Goal: Task Accomplishment & Management: Use online tool/utility

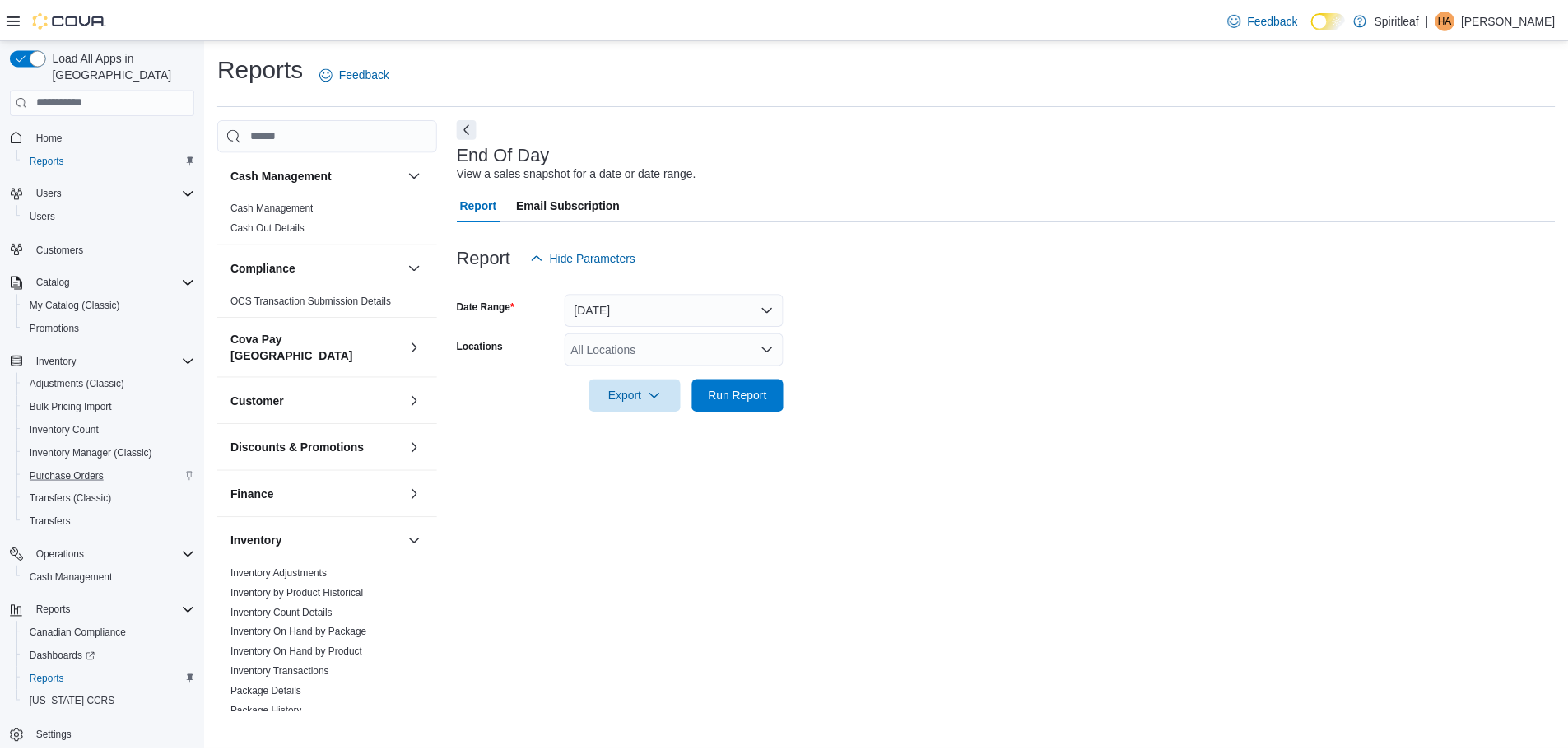
scroll to position [736, 0]
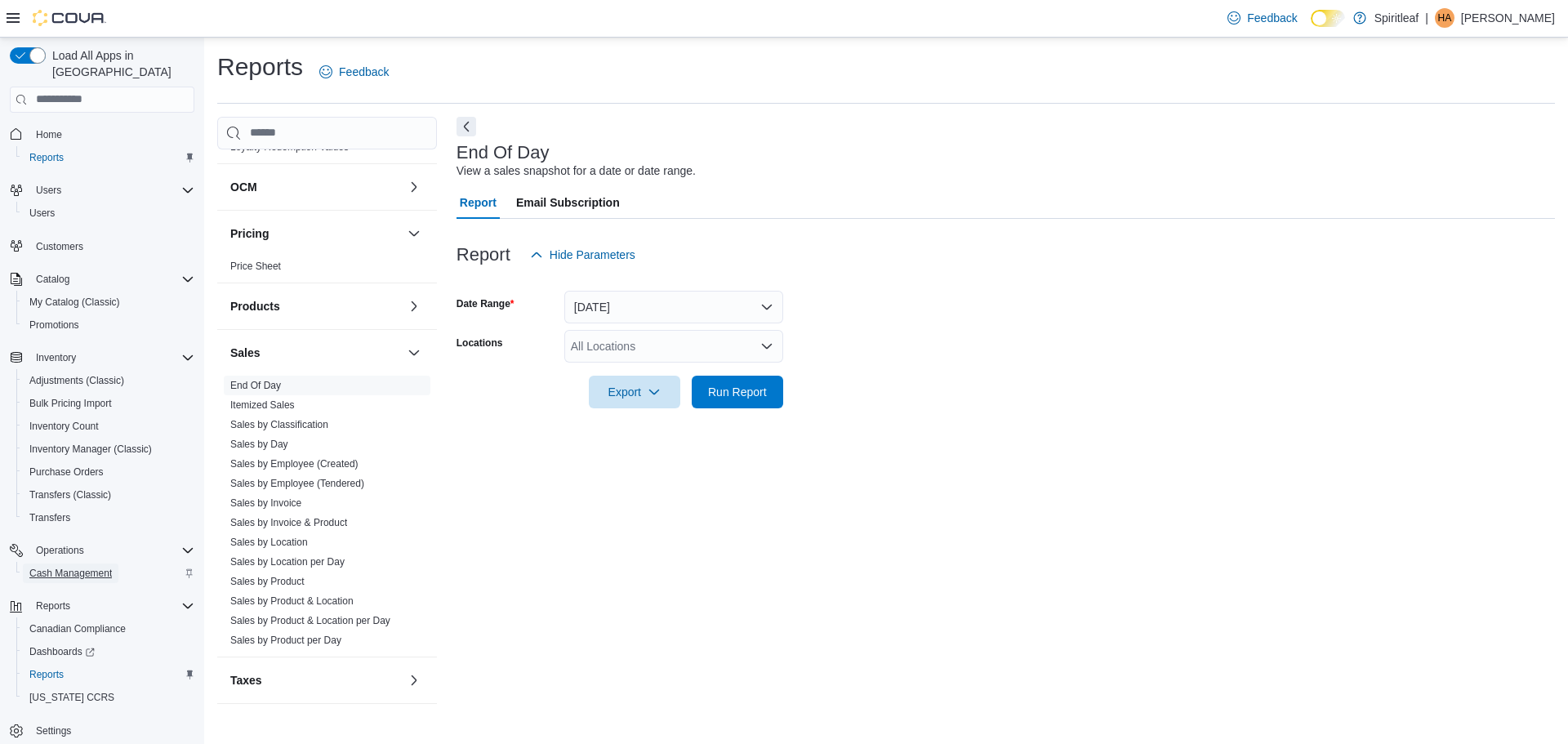
click at [70, 567] on span "Cash Management" at bounding box center [71, 573] width 82 height 13
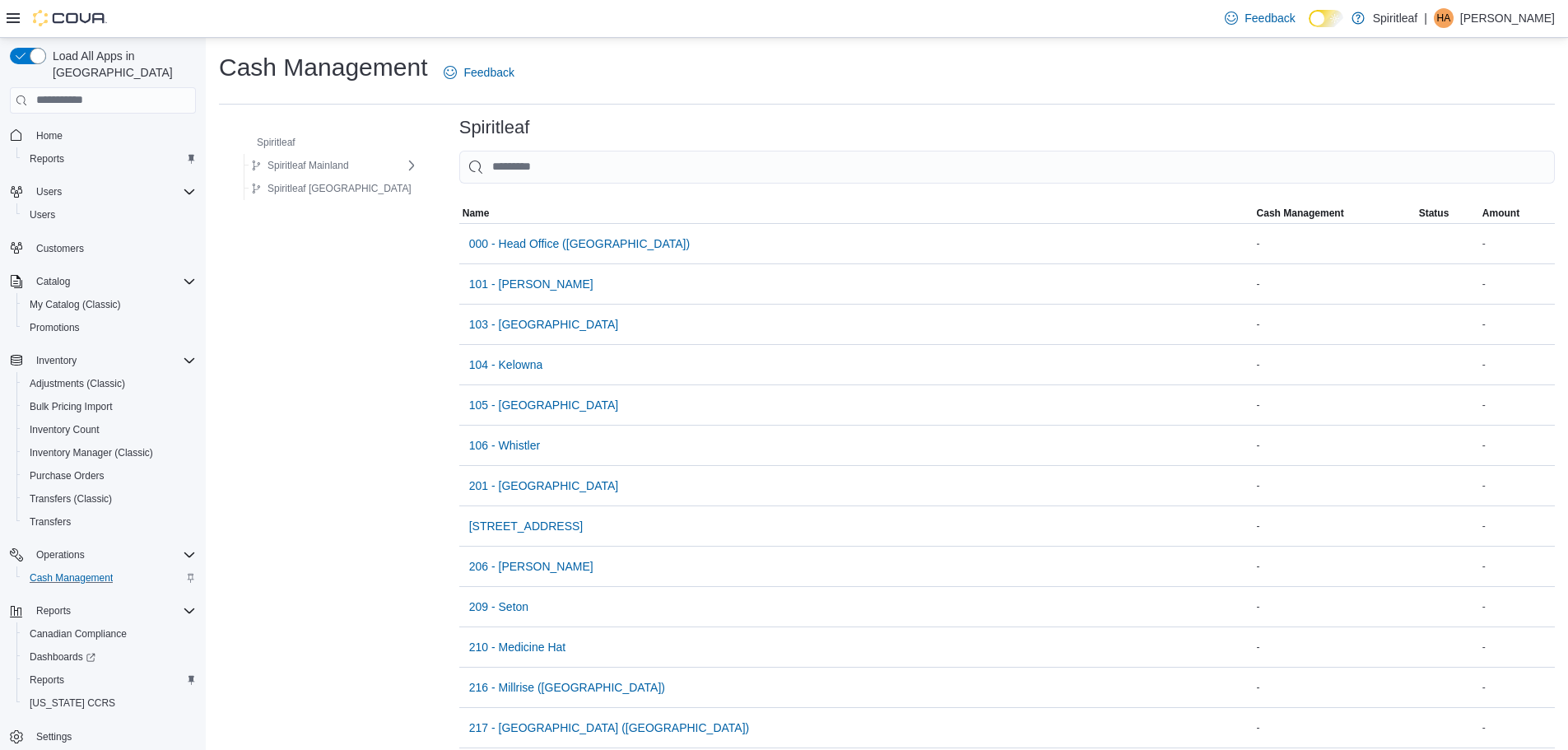
click at [62, 237] on button "Customers" at bounding box center [103, 248] width 200 height 24
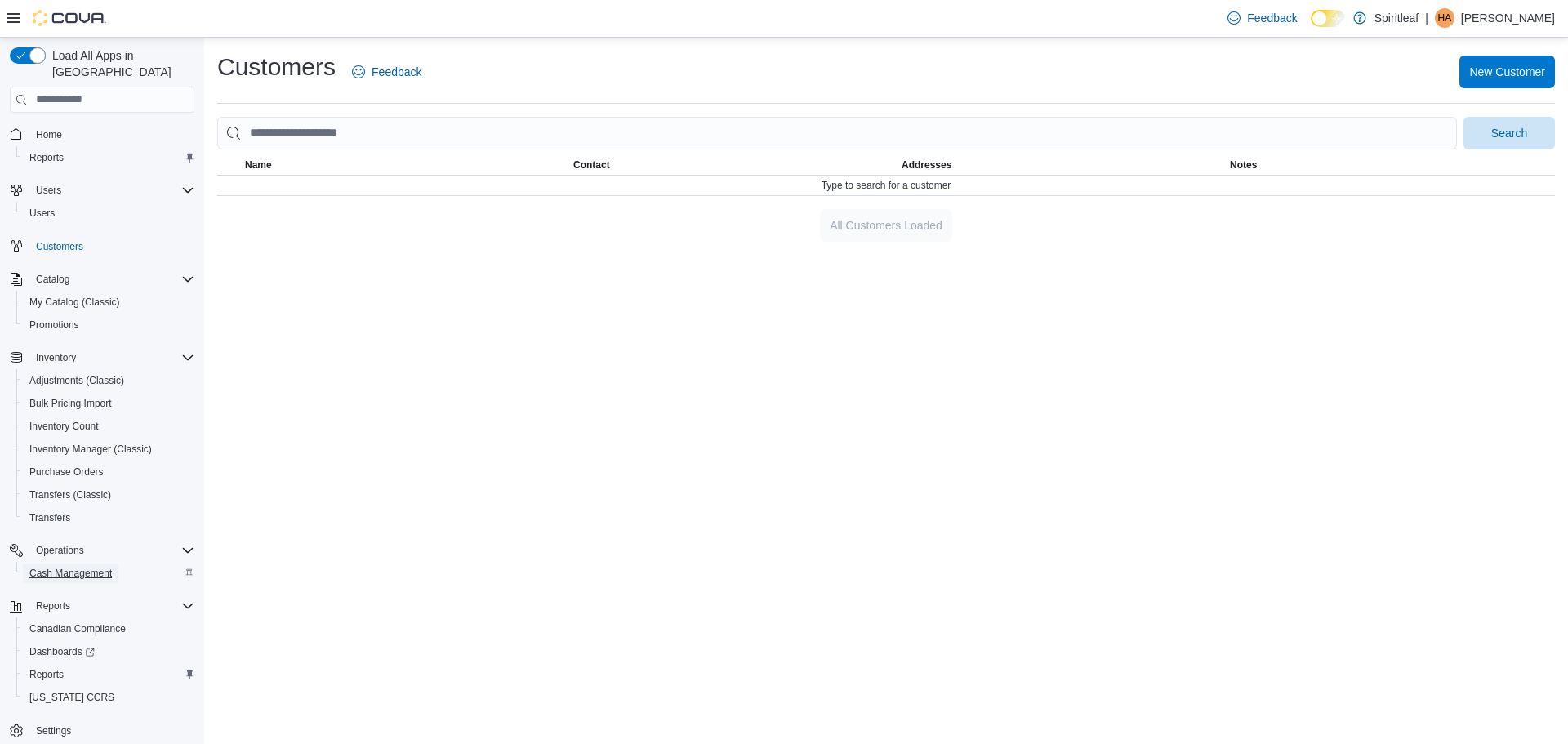
click at [74, 567] on span "Cash Management" at bounding box center [71, 573] width 82 height 13
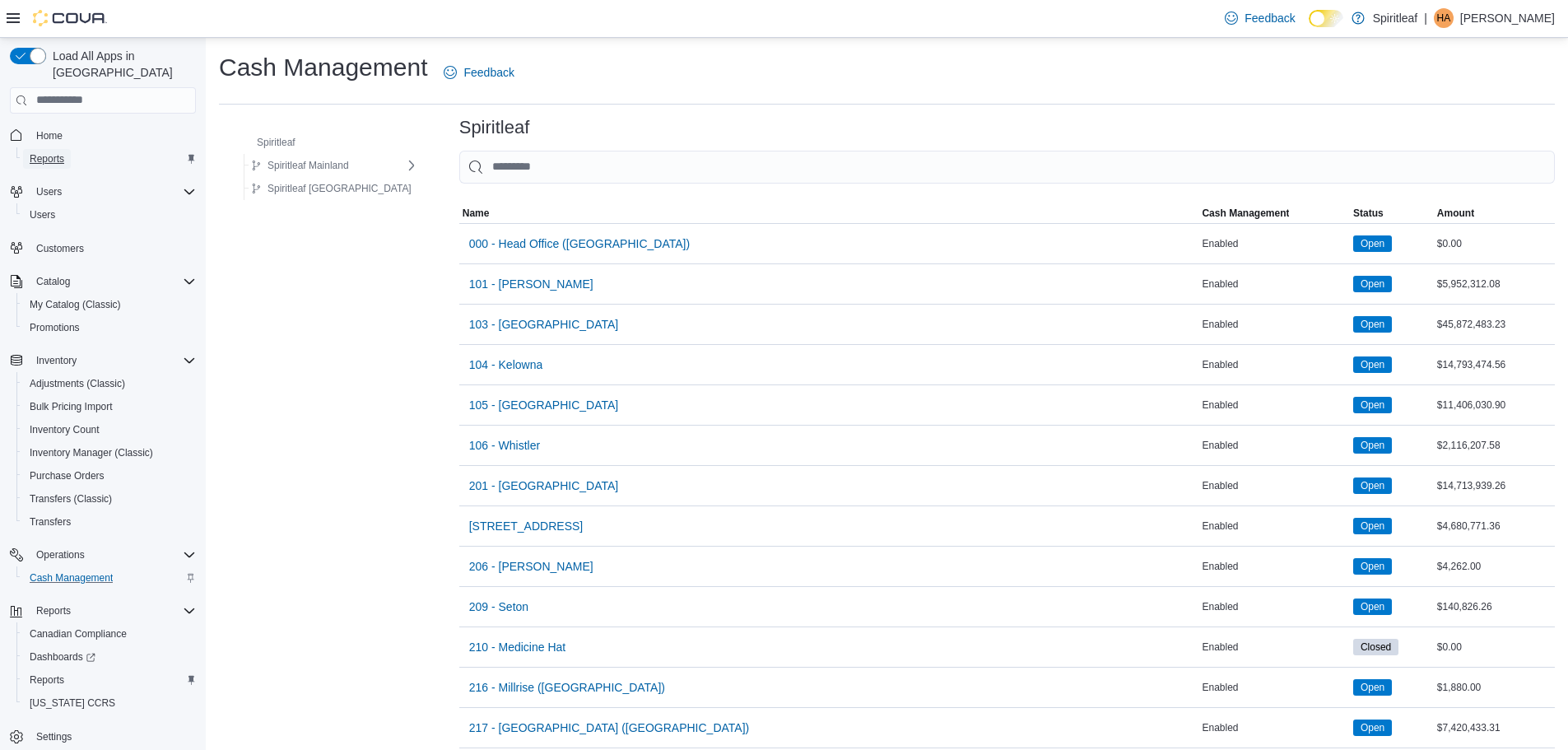
click at [53, 152] on span "Reports" at bounding box center [47, 158] width 34 height 13
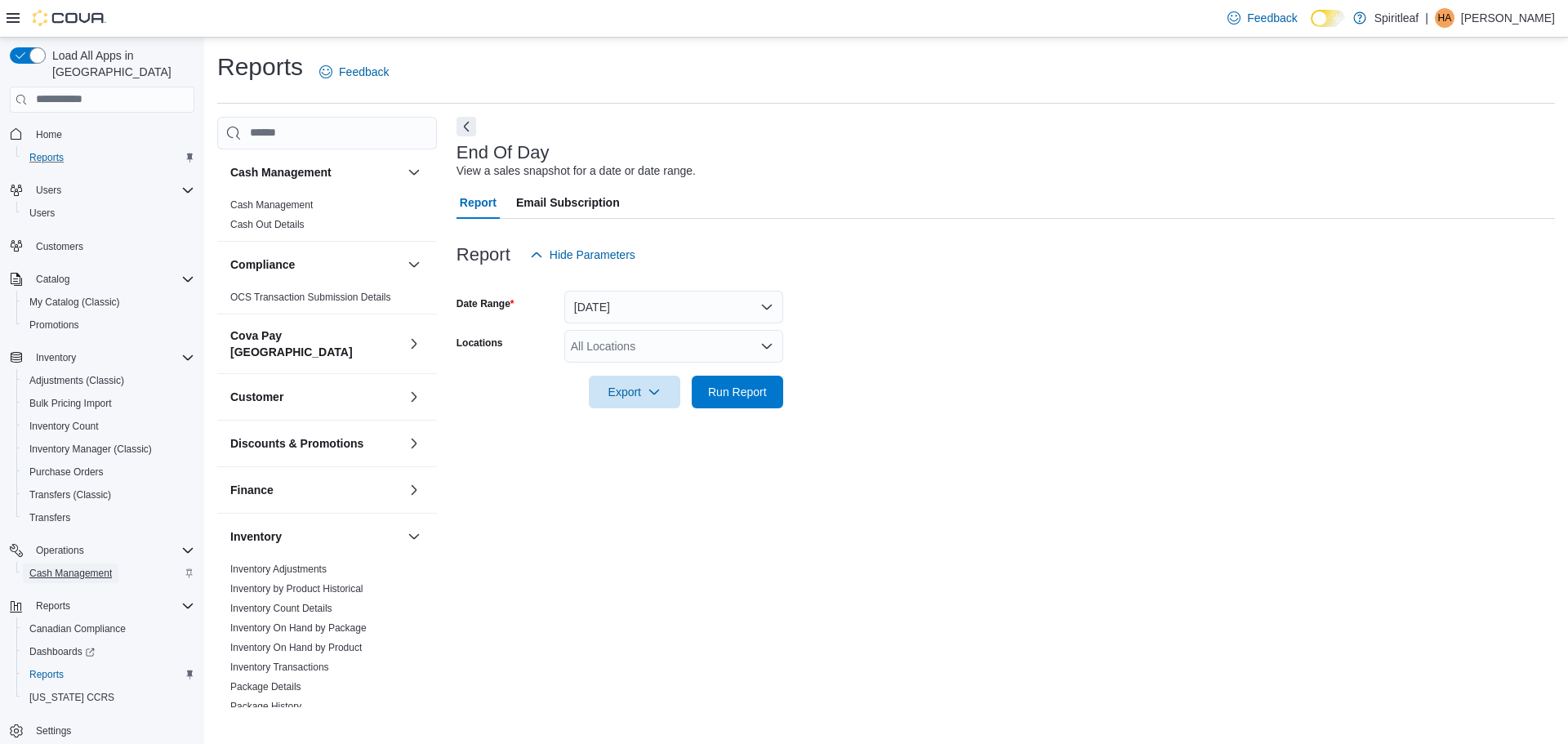
click at [65, 567] on span "Cash Management" at bounding box center [71, 573] width 82 height 13
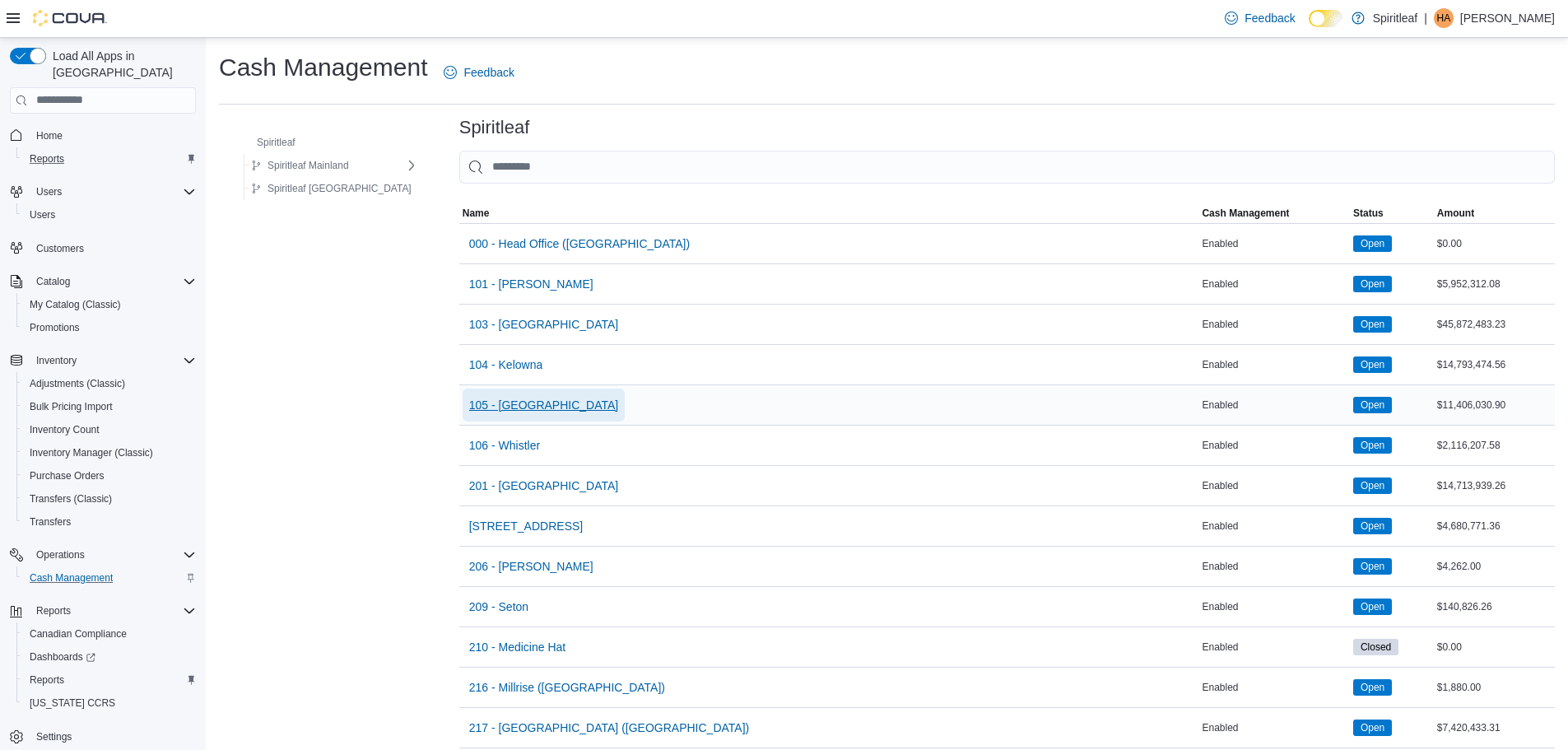
click at [492, 397] on span "105 - [GEOGRAPHIC_DATA]" at bounding box center [544, 405] width 150 height 17
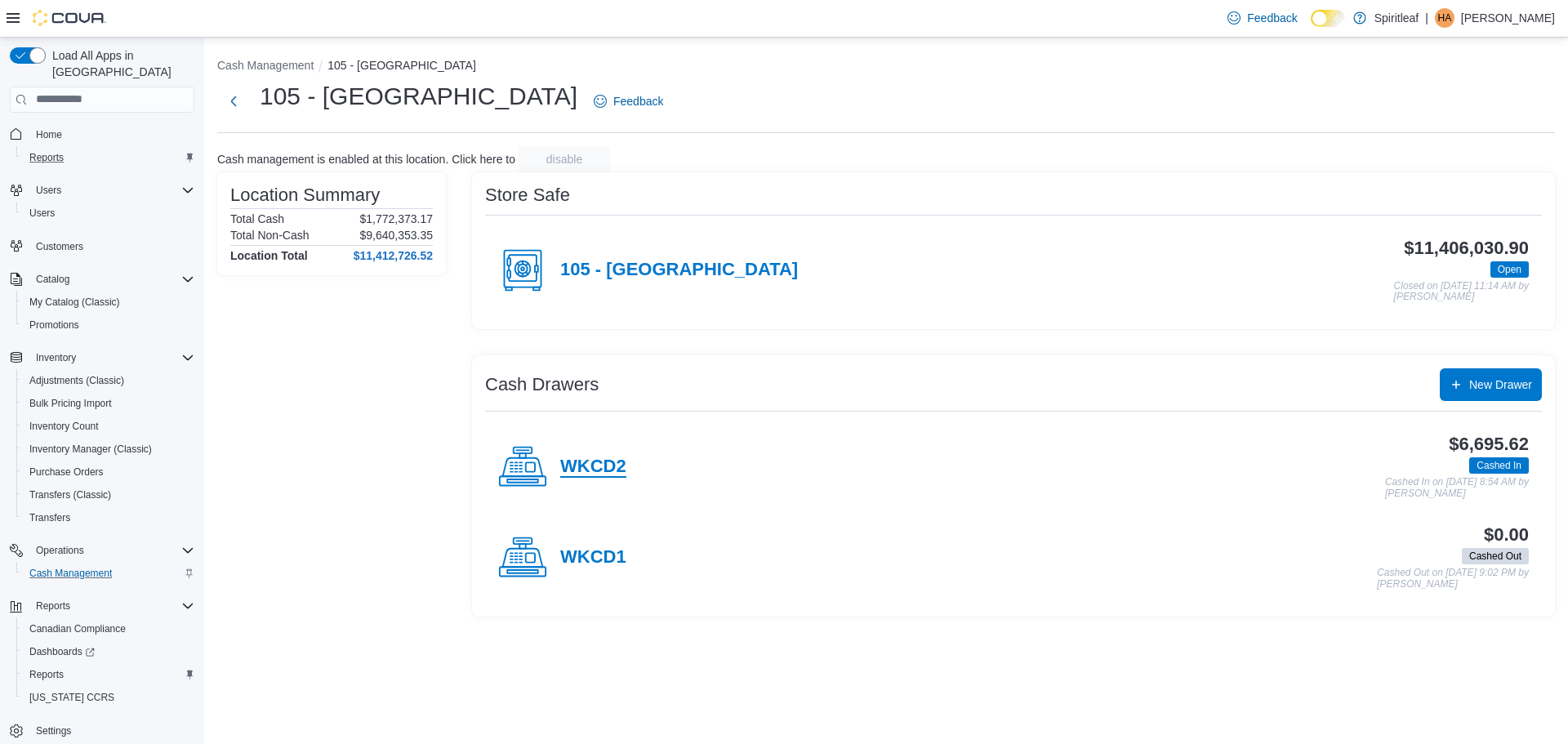
click at [593, 465] on h4 "WKCD2" at bounding box center [594, 467] width 67 height 21
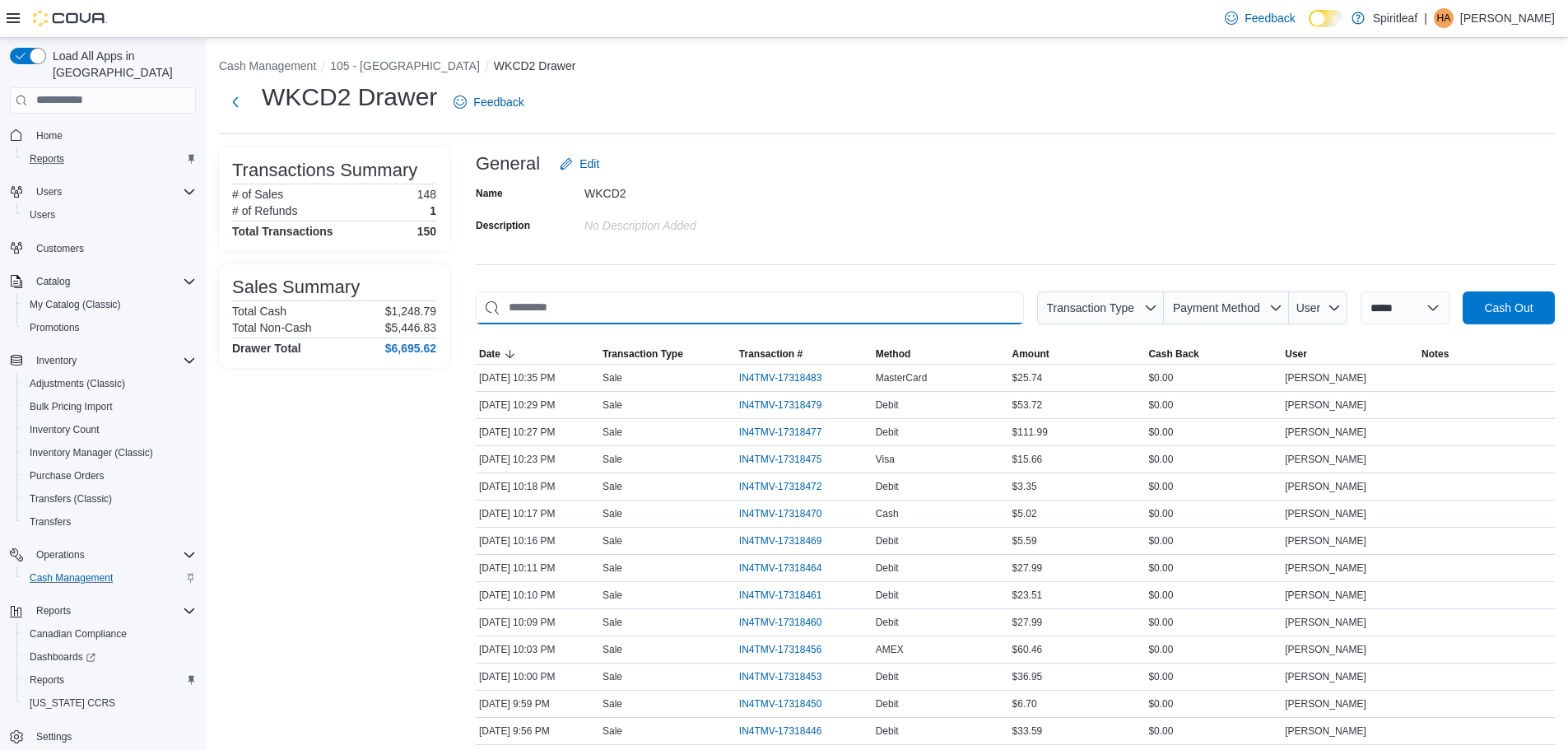
click at [695, 298] on input "This is a search bar. As you type, the results lower in the page will automatic…" at bounding box center [750, 307] width 548 height 33
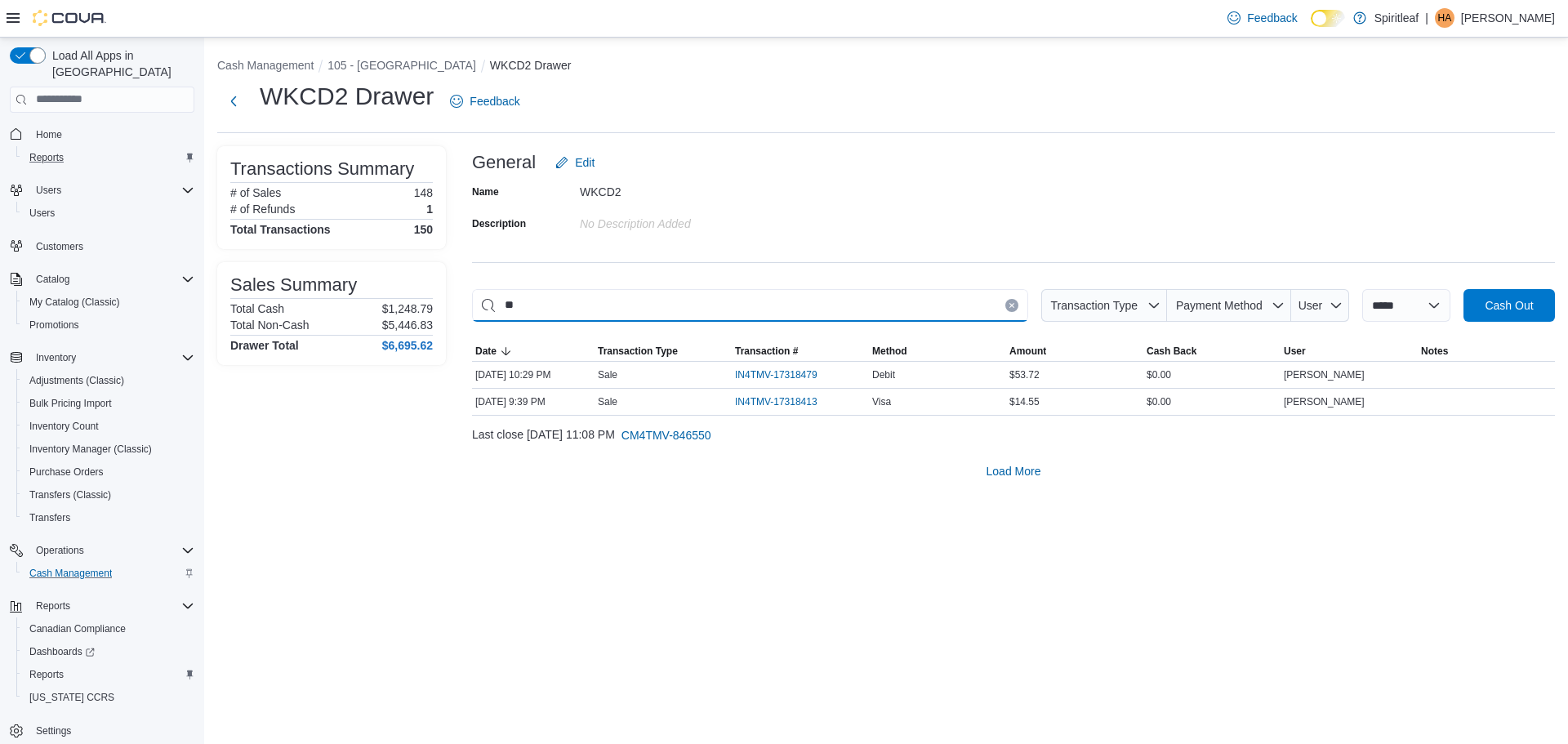
type input "*"
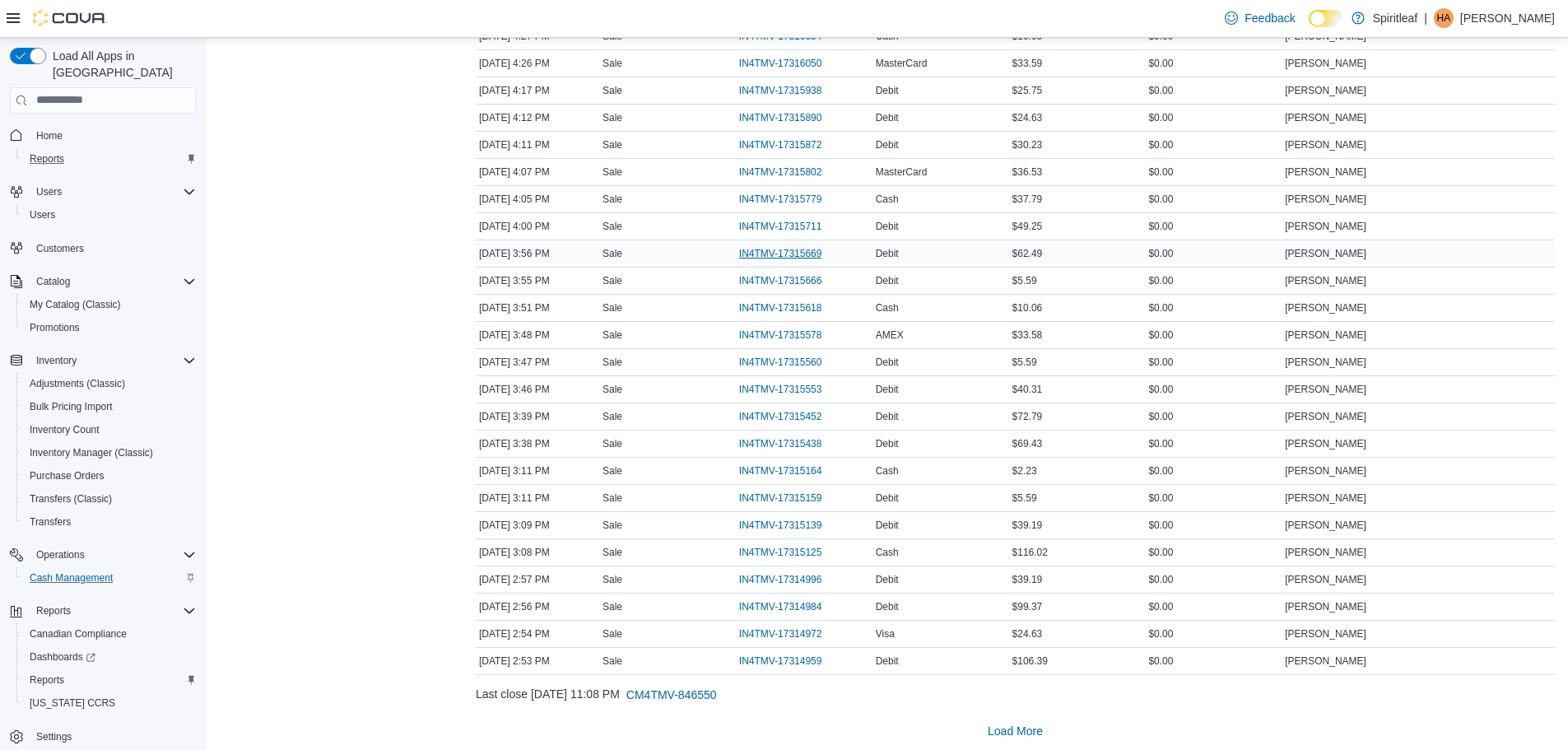
scroll to position [2418, 0]
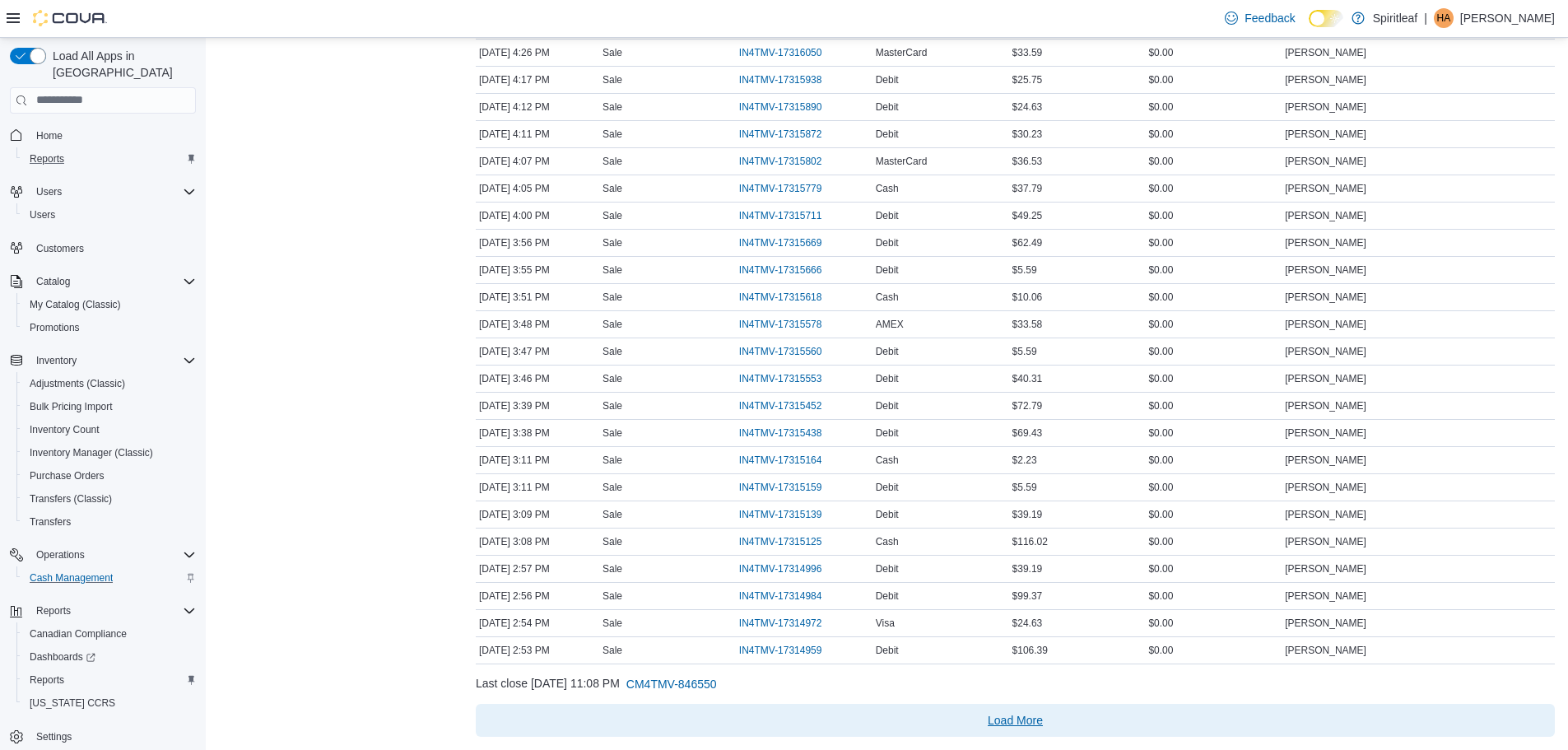
click at [1032, 721] on span "Load More" at bounding box center [1015, 720] width 55 height 17
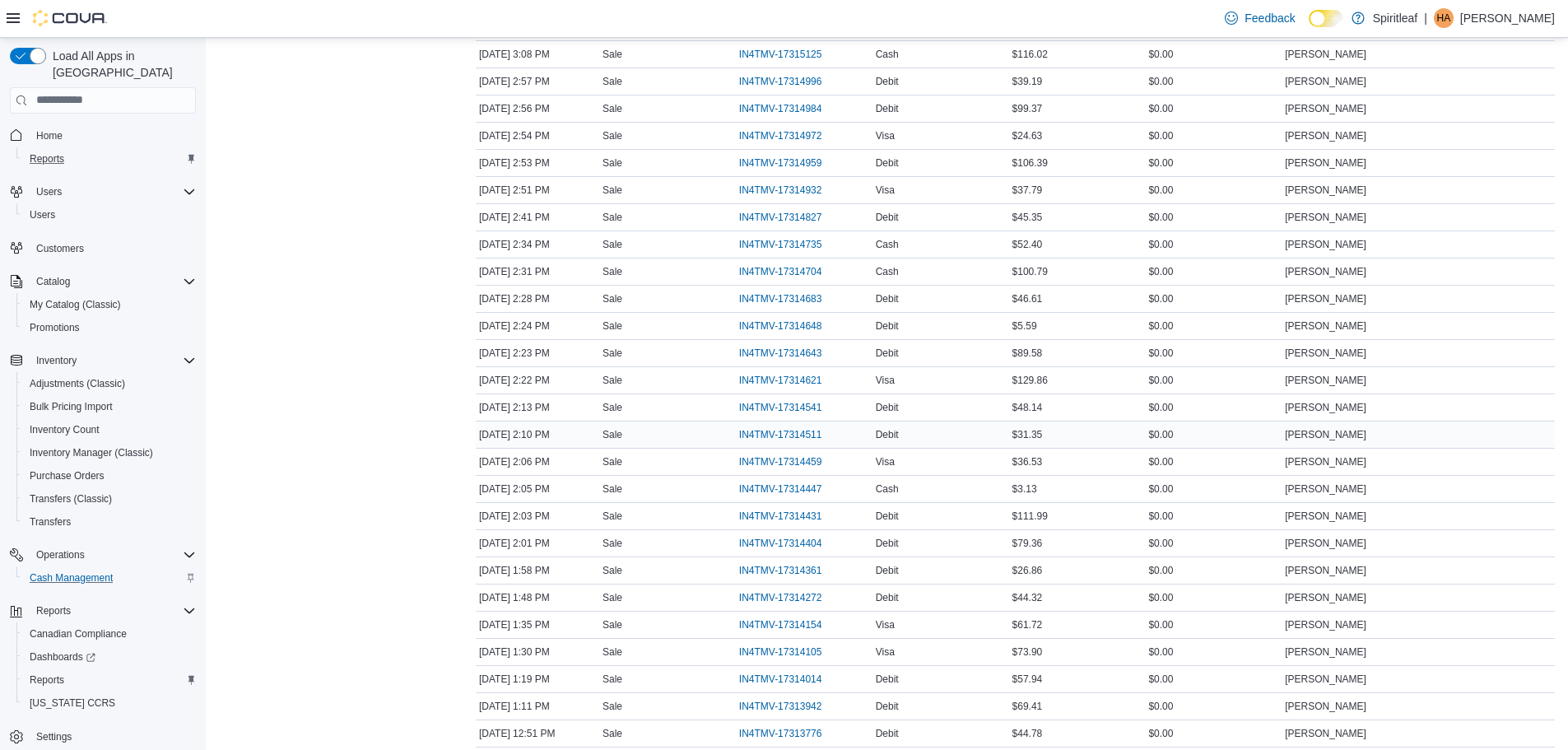
scroll to position [2864, 0]
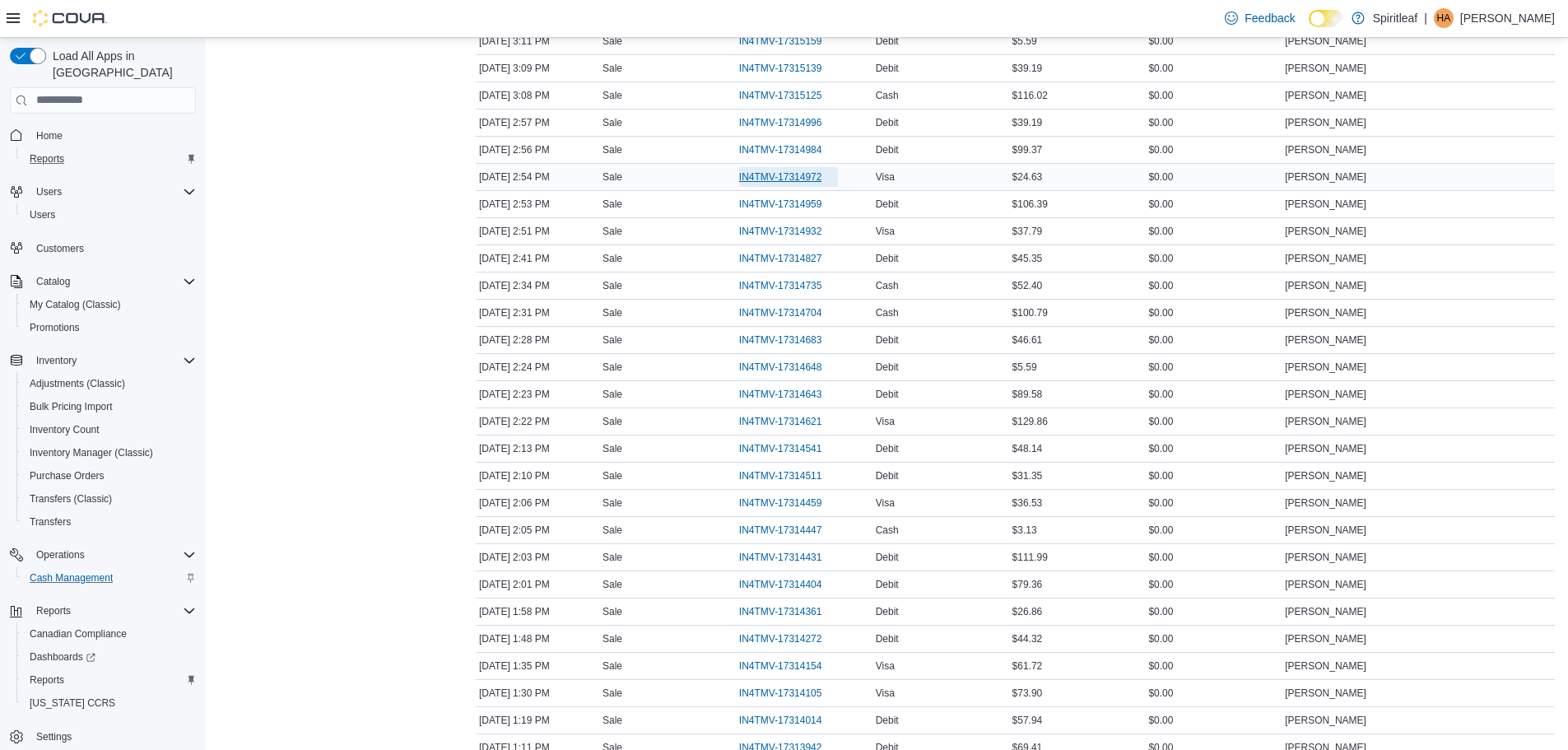
click at [816, 176] on span "IN4TMV-17314972" at bounding box center [780, 177] width 83 height 13
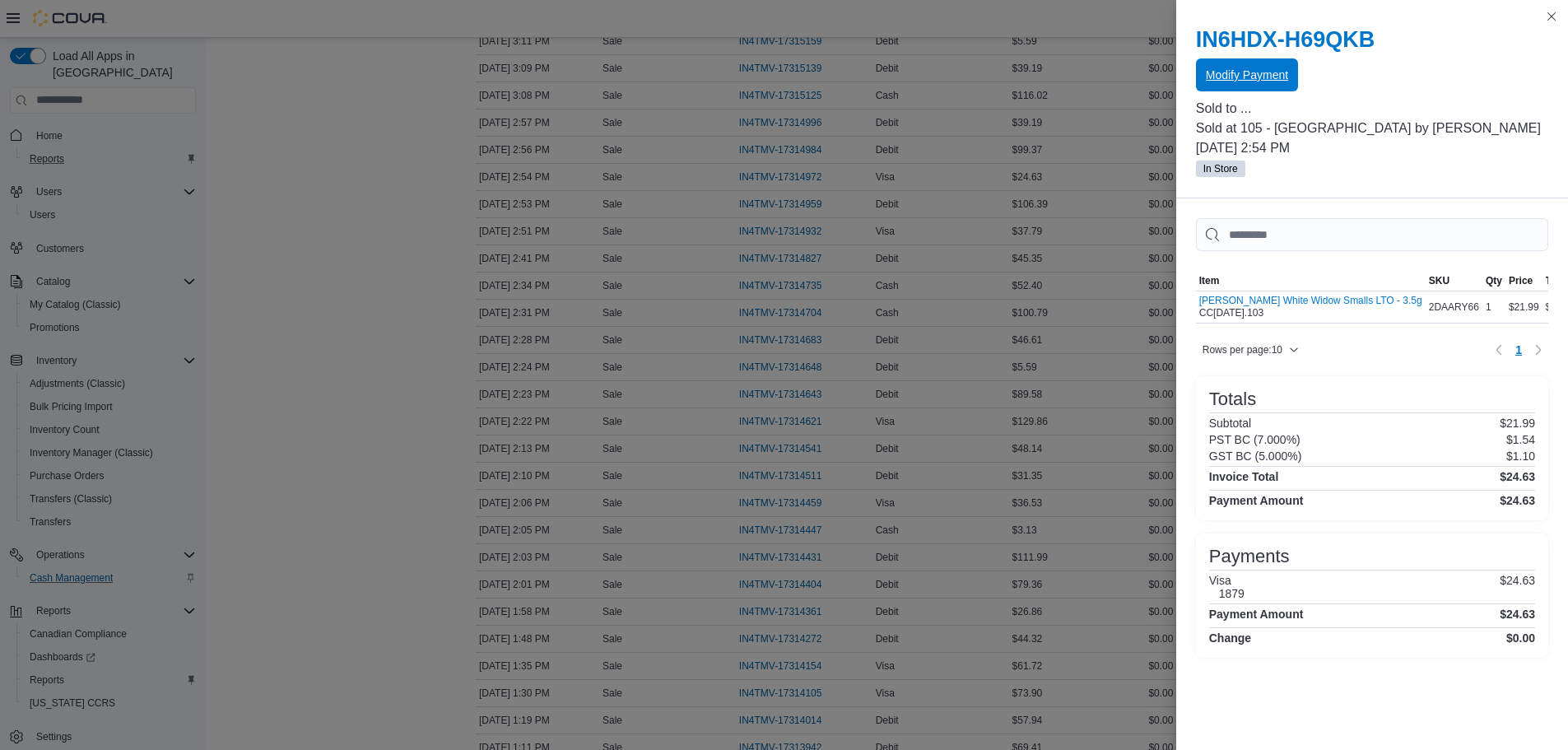
click at [1214, 60] on span "Modify Payment" at bounding box center [1247, 74] width 82 height 33
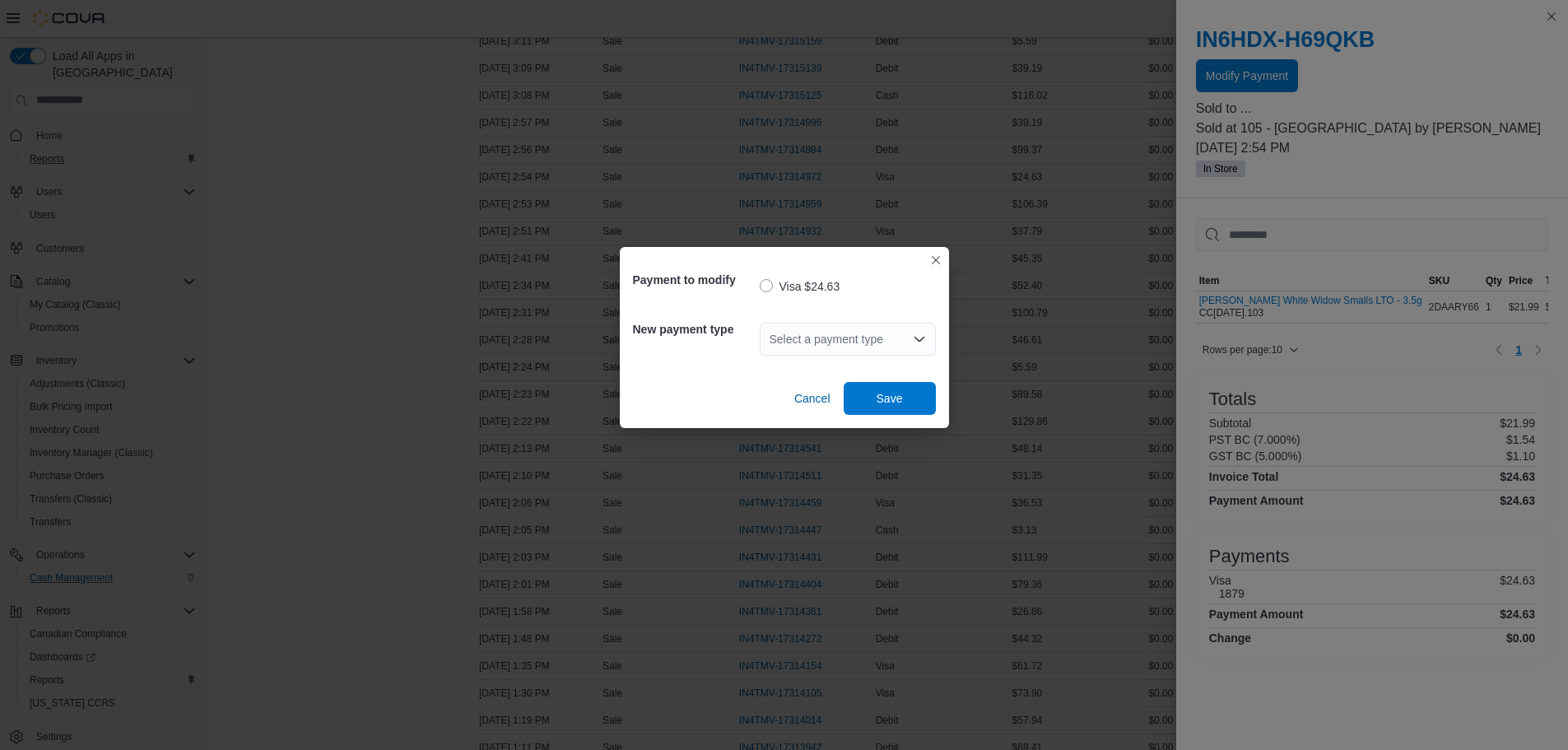
click at [850, 330] on div "Select a payment type" at bounding box center [848, 338] width 177 height 33
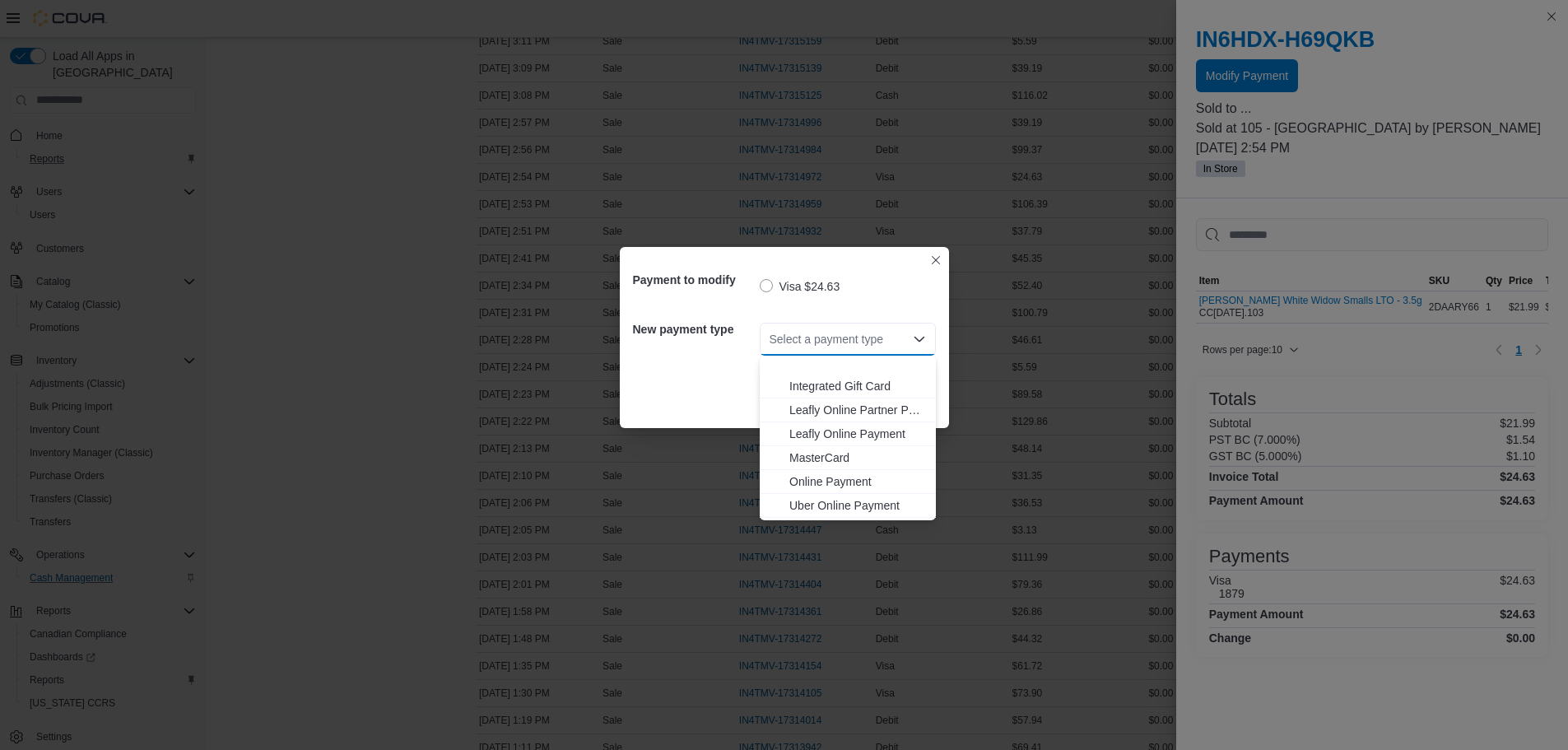
scroll to position [146, 0]
click at [819, 387] on span "MasterCard" at bounding box center [857, 389] width 137 height 17
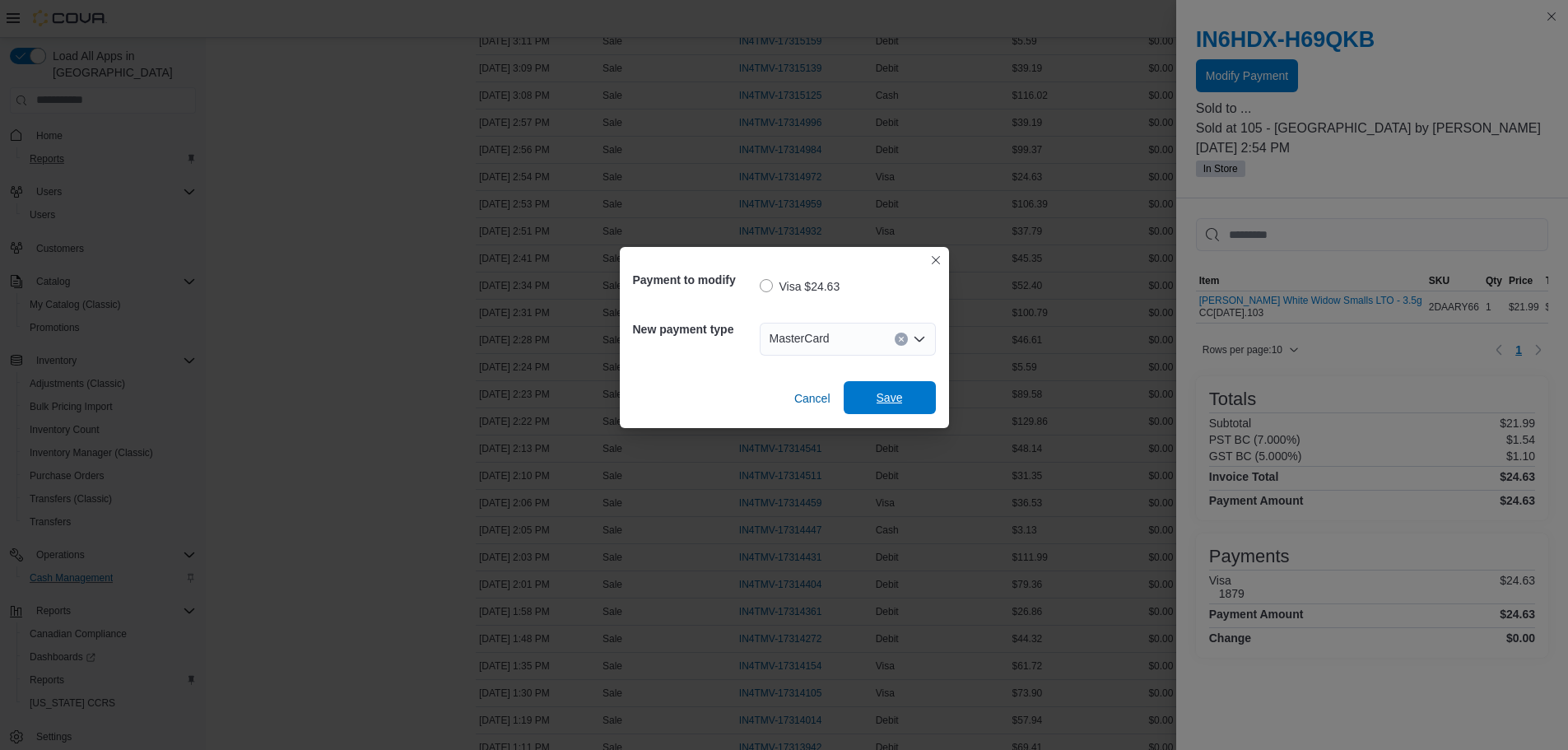
click at [880, 395] on span "Save" at bounding box center [890, 398] width 26 height 17
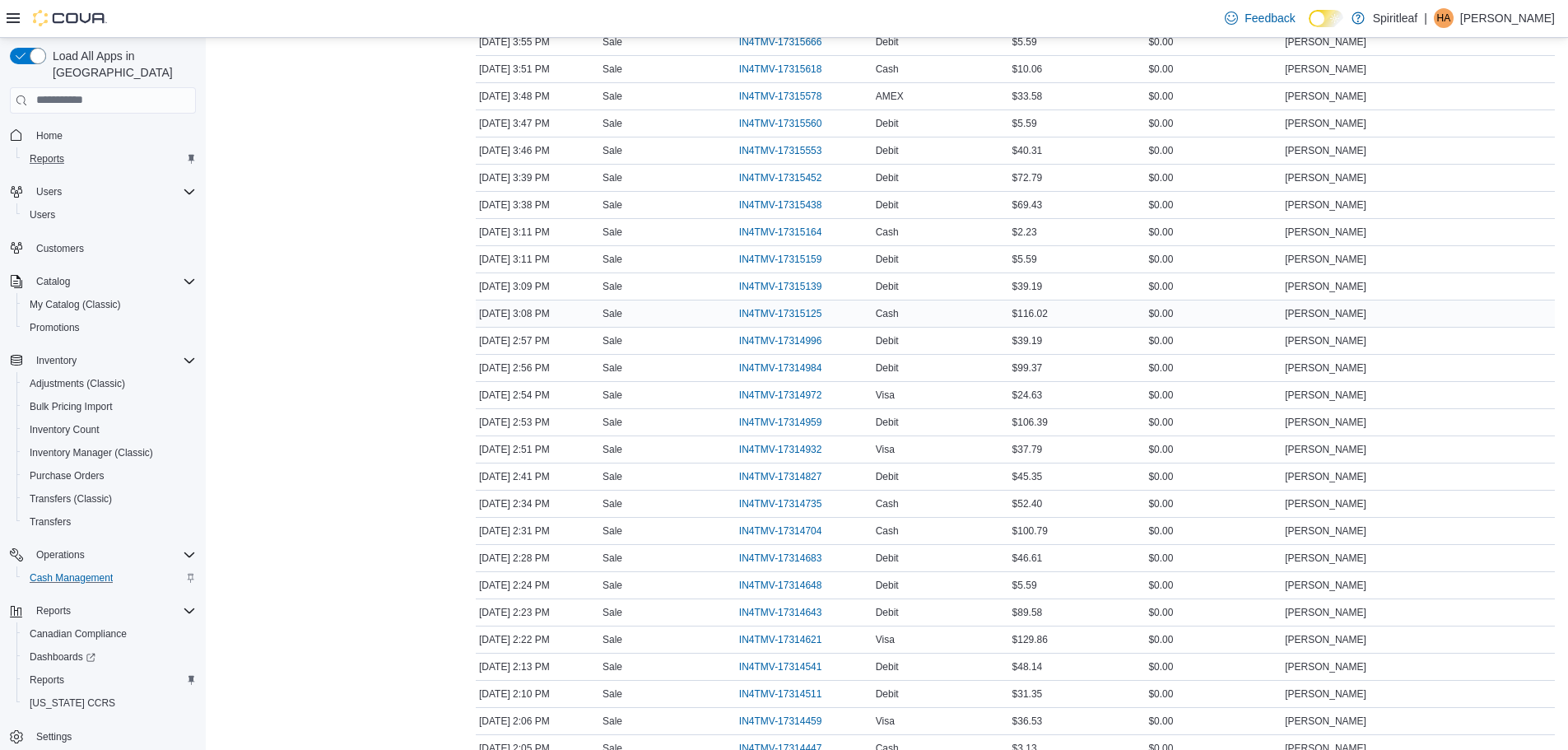
scroll to position [2617, 0]
click at [803, 290] on span "IN4TMV-17315159" at bounding box center [780, 288] width 83 height 13
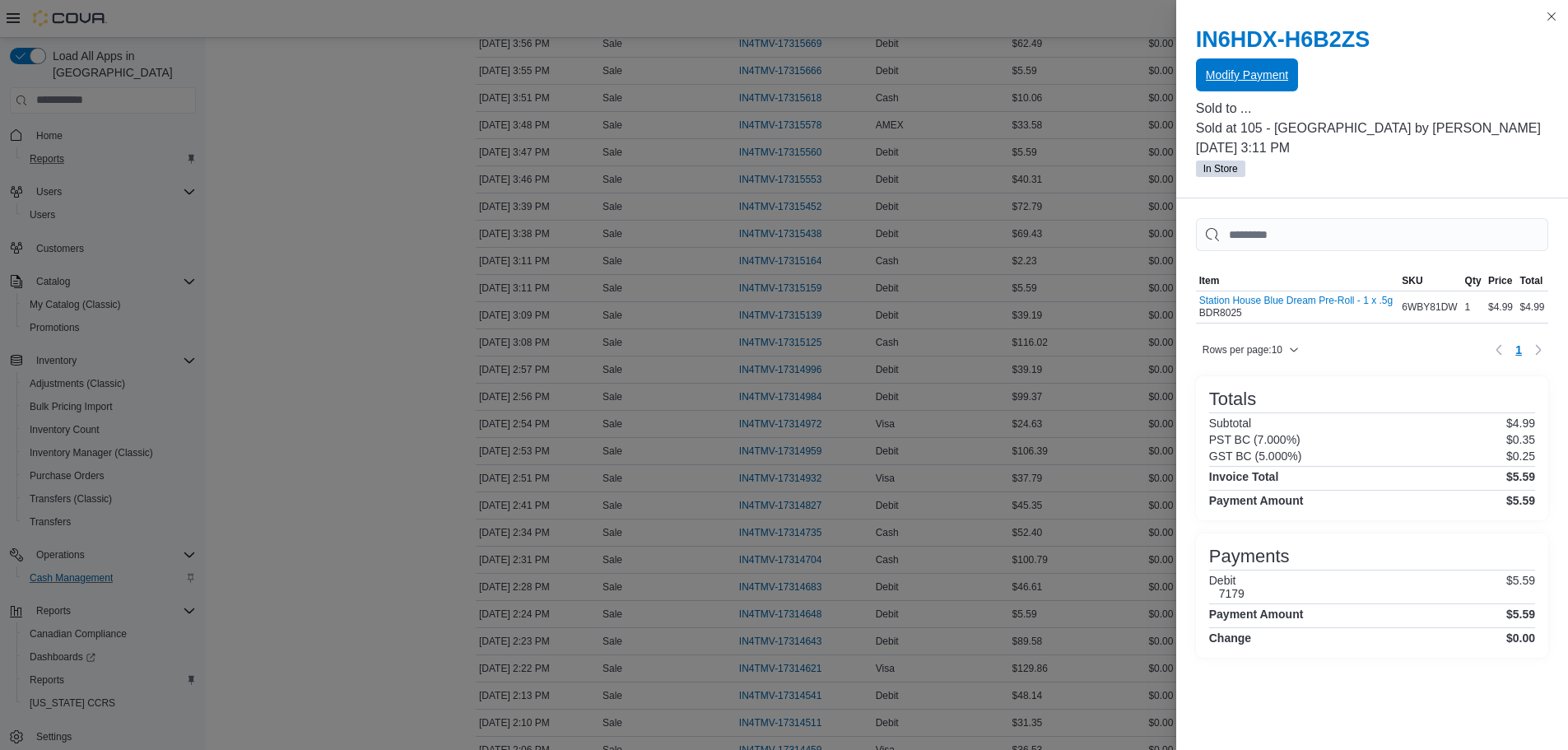
click at [1228, 77] on span "Modify Payment" at bounding box center [1247, 75] width 82 height 17
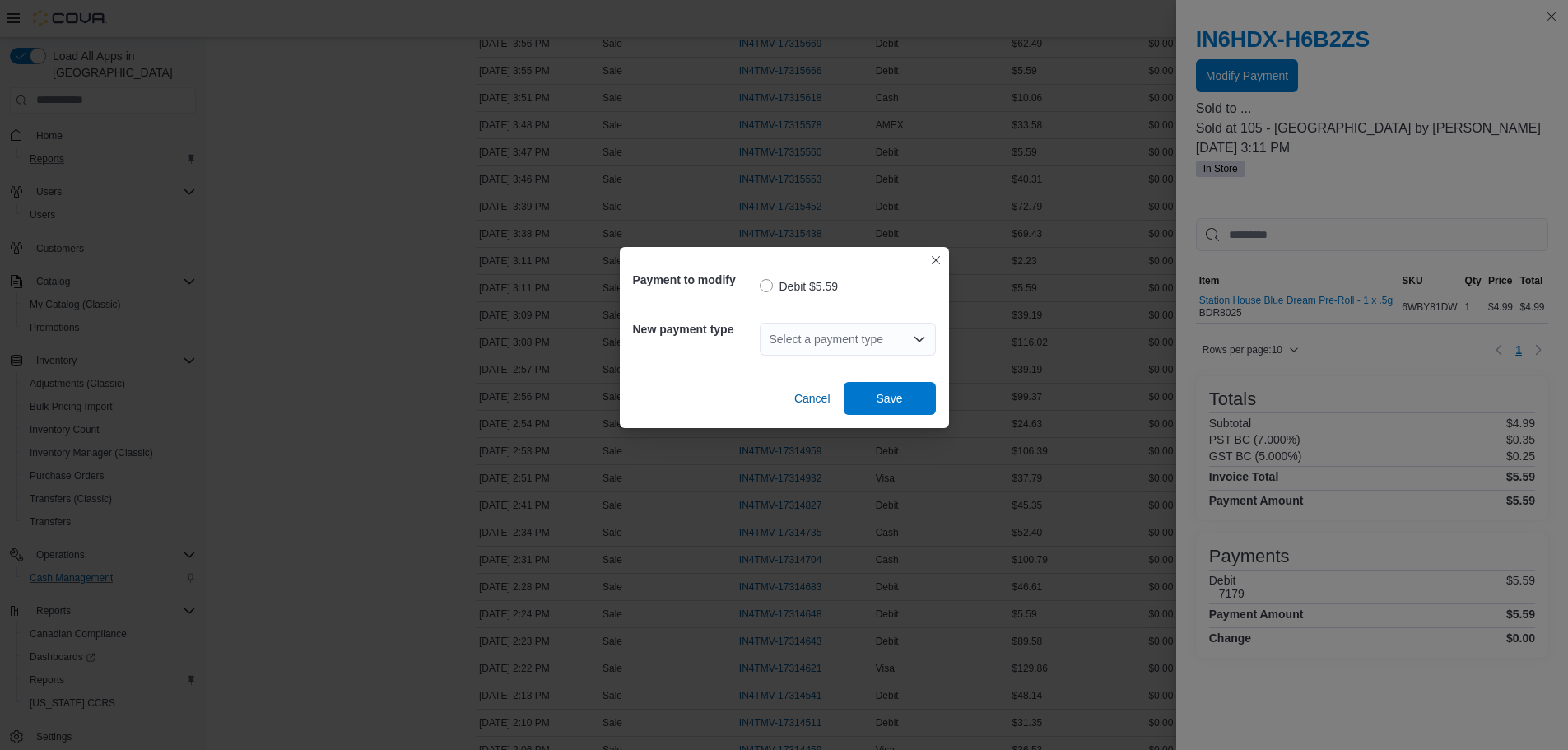
click at [891, 334] on div "Select a payment type" at bounding box center [848, 338] width 177 height 33
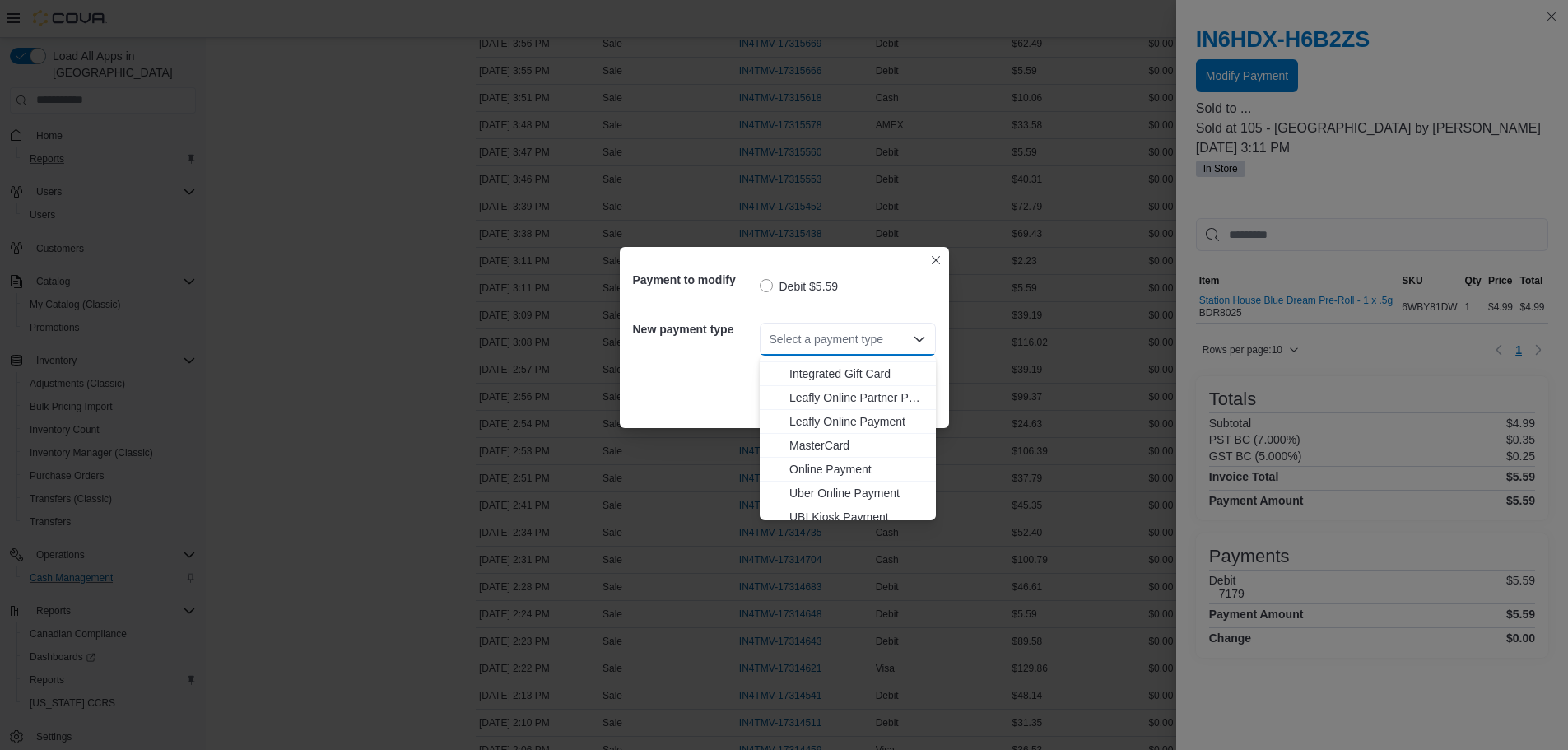
scroll to position [146, 0]
drag, startPoint x: 834, startPoint y: 506, endPoint x: 841, endPoint y: 481, distance: 26.0
click at [834, 503] on span "Visa" at bounding box center [857, 508] width 137 height 17
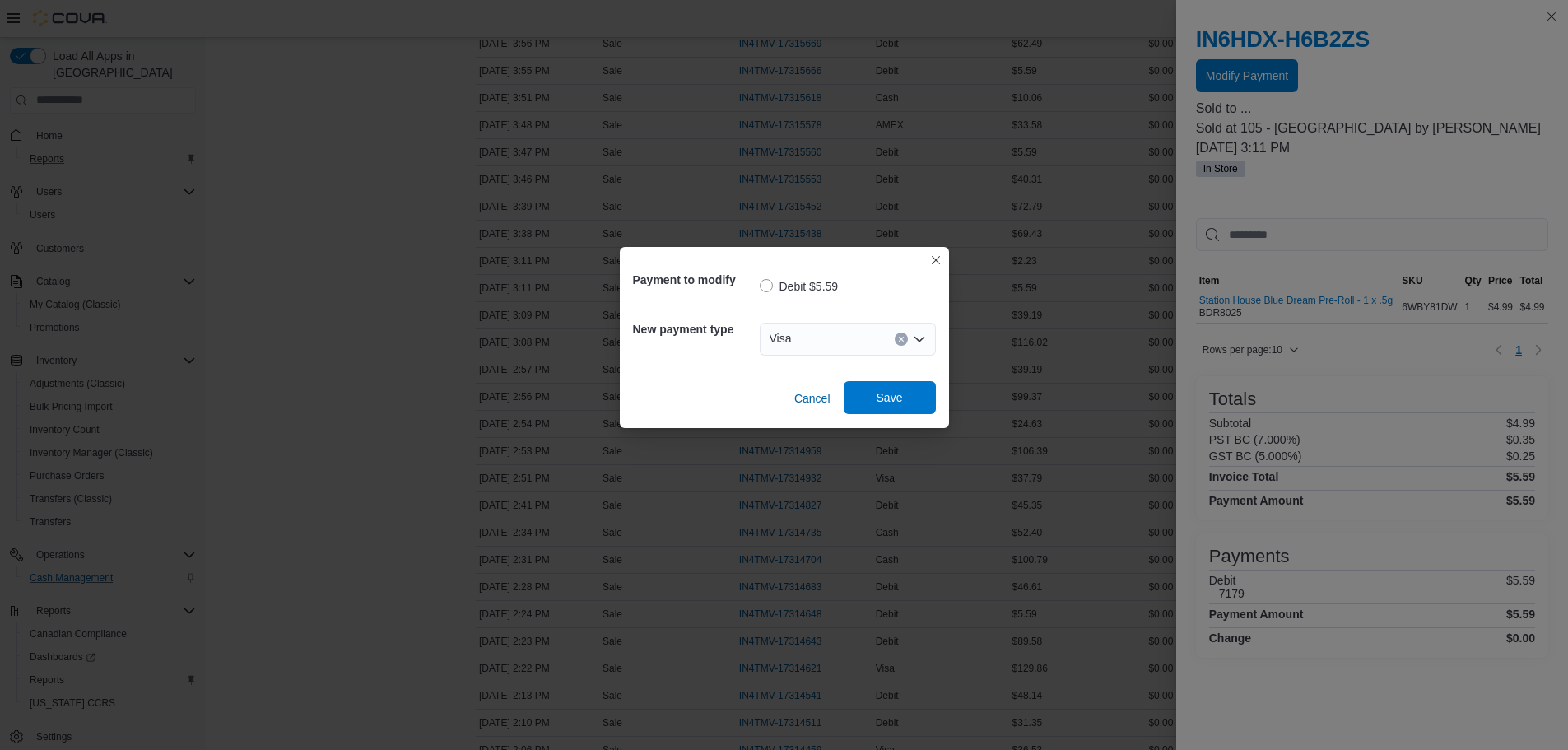
click at [901, 384] on span "Save" at bounding box center [890, 398] width 72 height 33
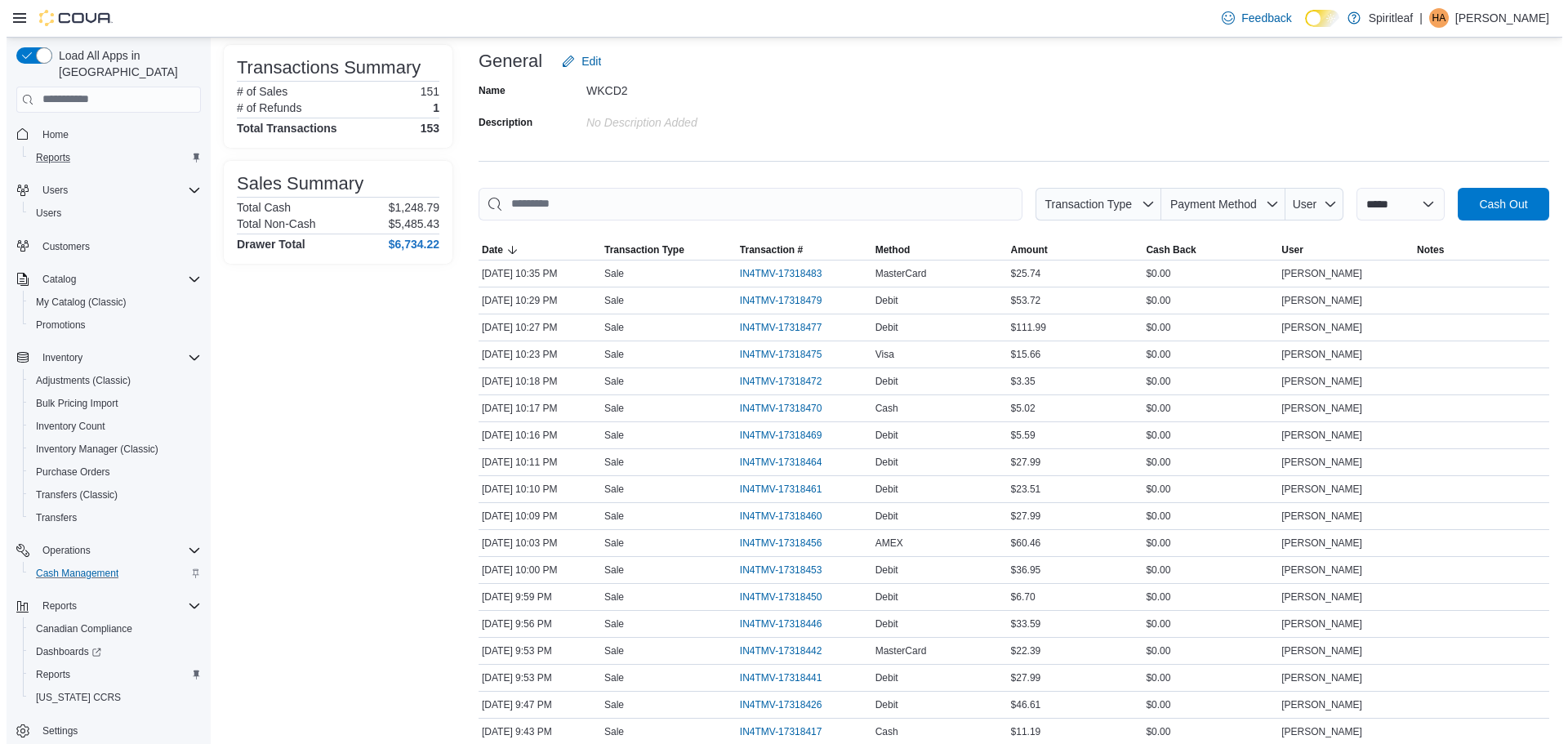
scroll to position [0, 0]
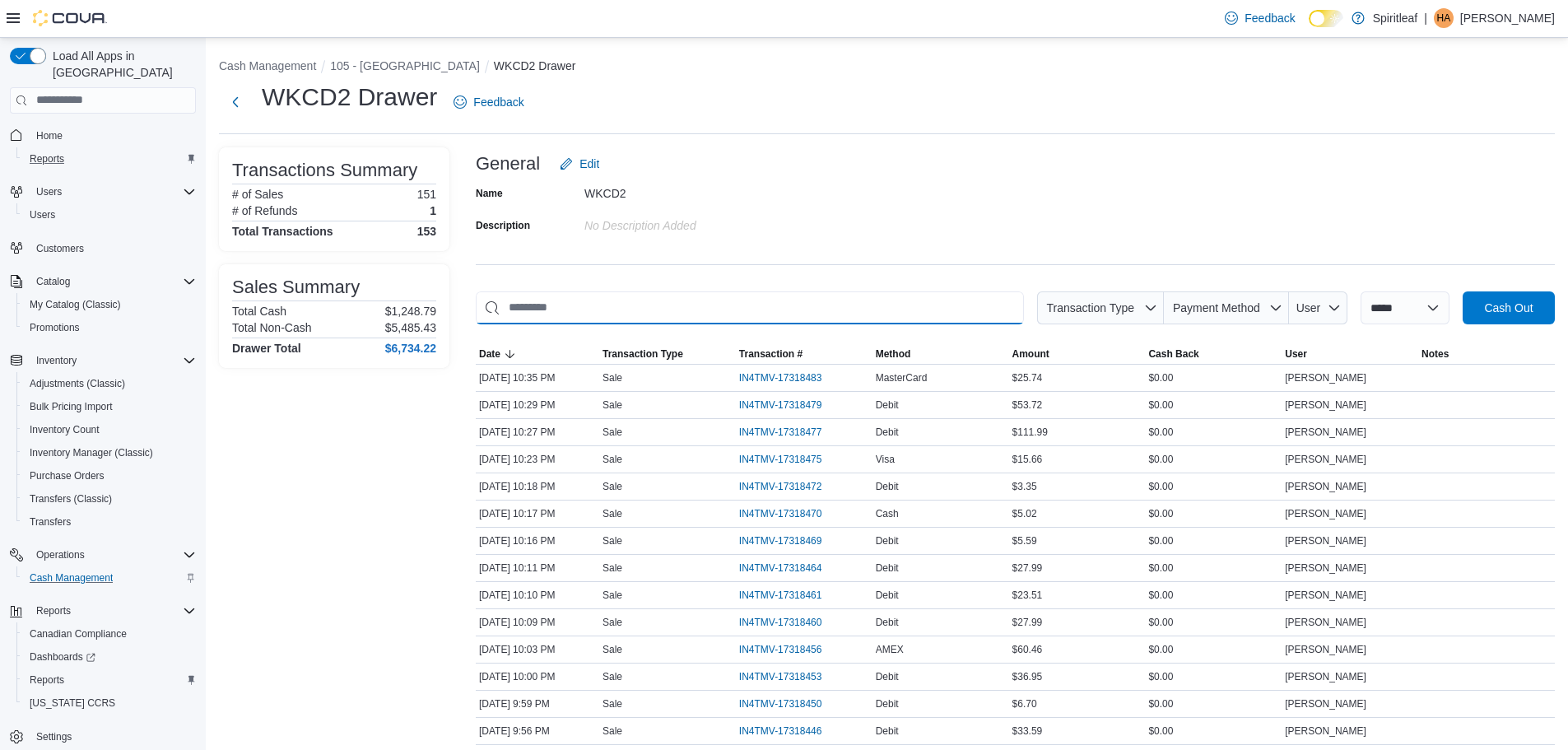
click at [728, 318] on input "This is a search bar. As you type, the results lower in the page will automatic…" at bounding box center [750, 307] width 548 height 33
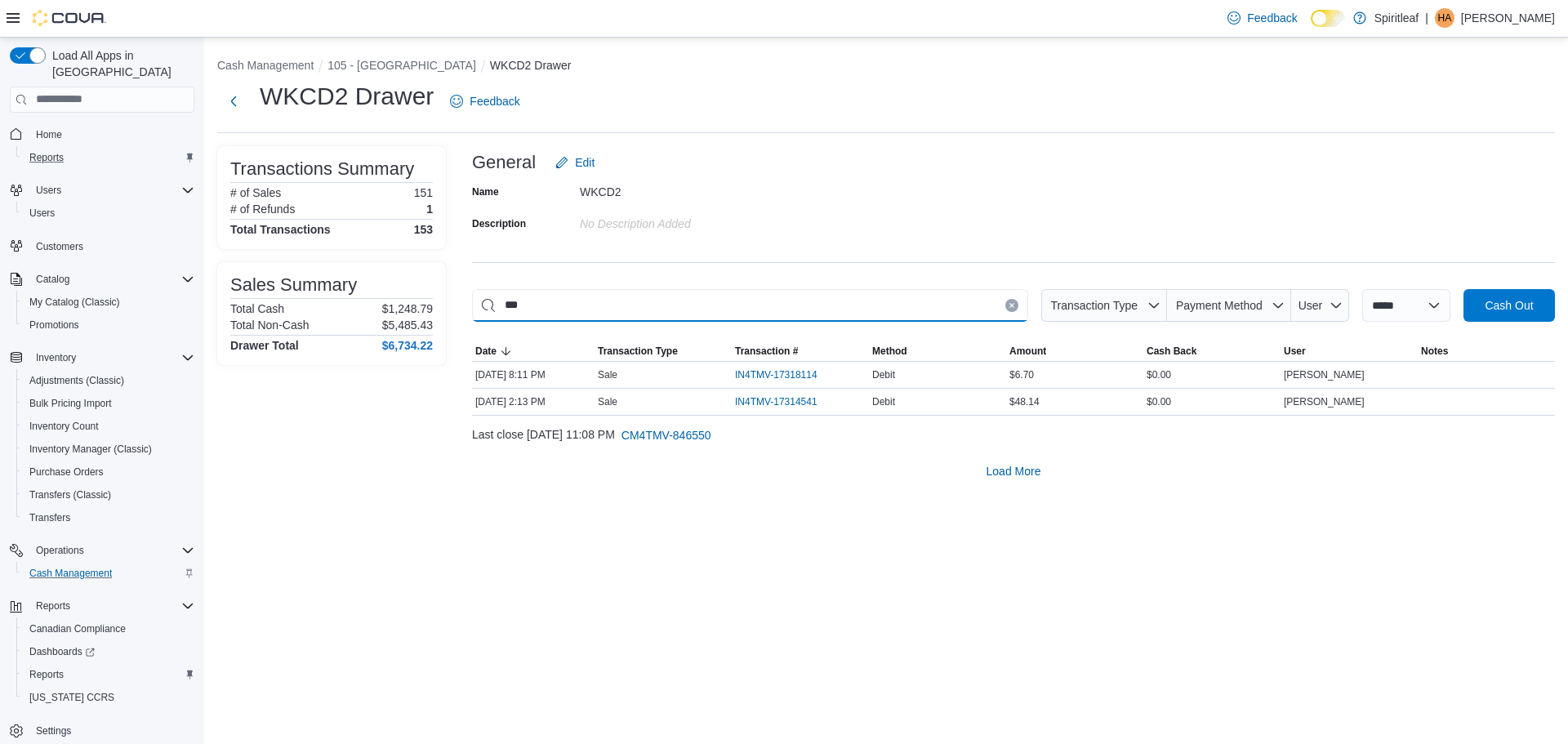
type input "****"
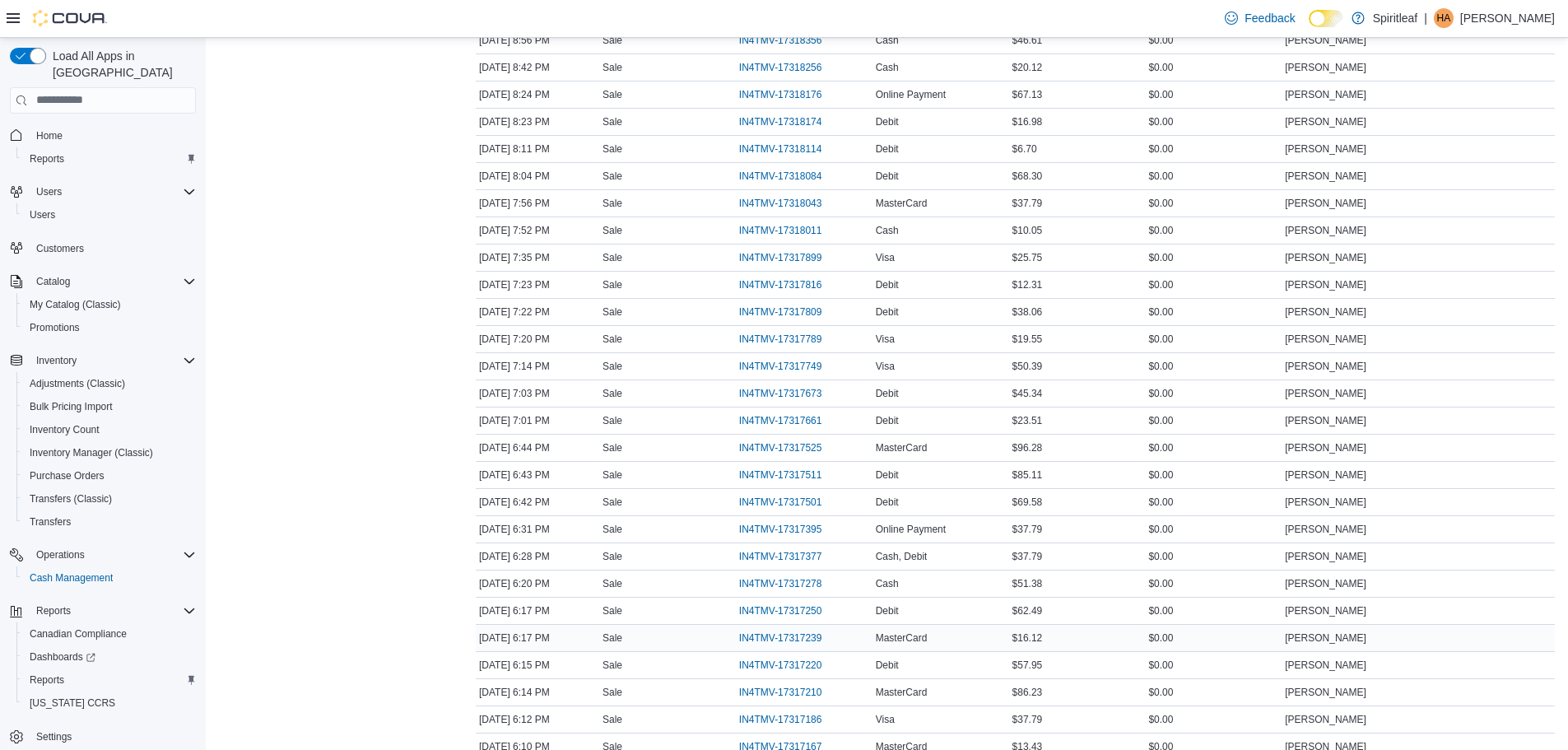
scroll to position [1318, 0]
click at [787, 504] on span "IN4TMV-17317501" at bounding box center [780, 500] width 83 height 13
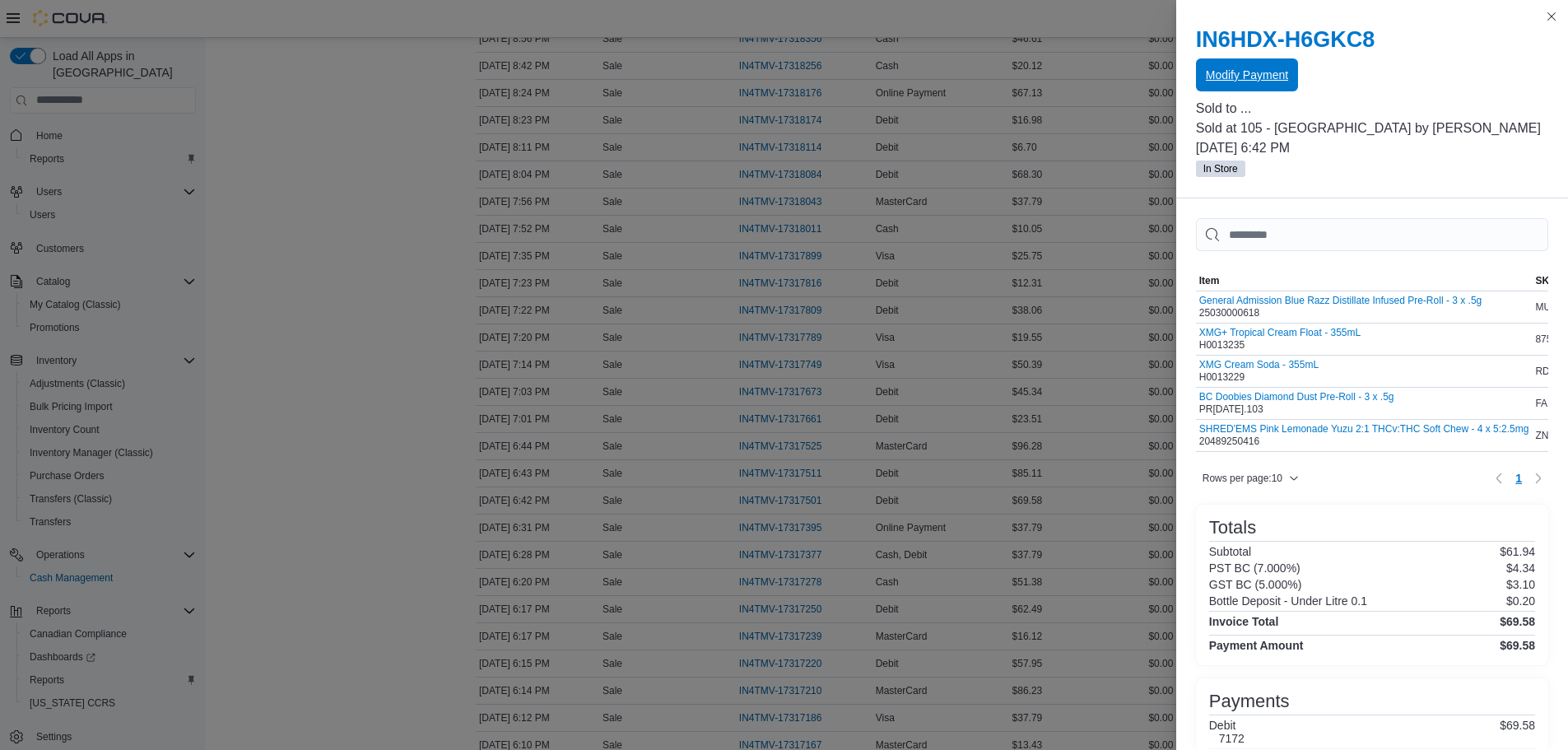
click at [1241, 81] on span "Modify Payment" at bounding box center [1247, 75] width 82 height 17
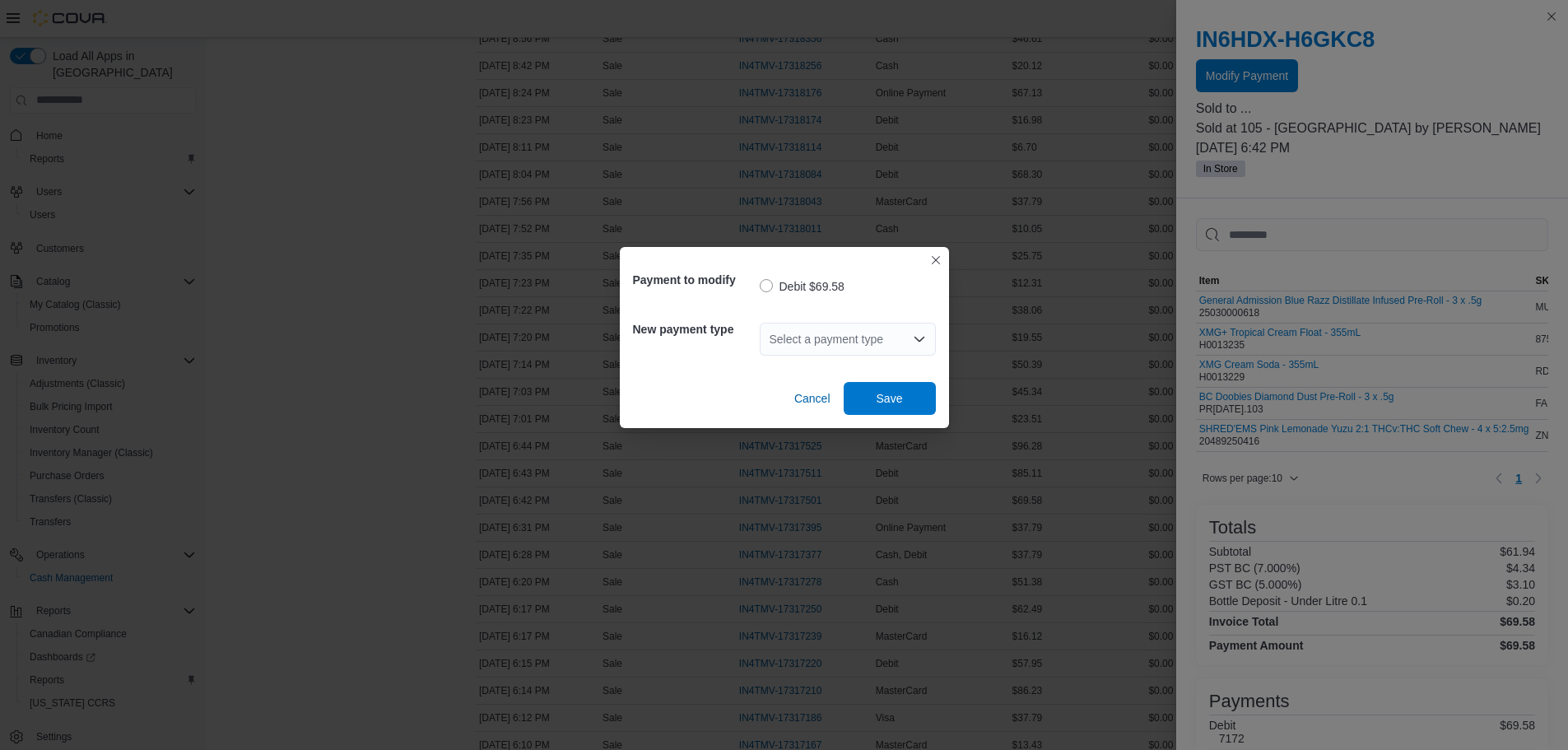
click at [839, 341] on div "Select a payment type" at bounding box center [848, 338] width 177 height 33
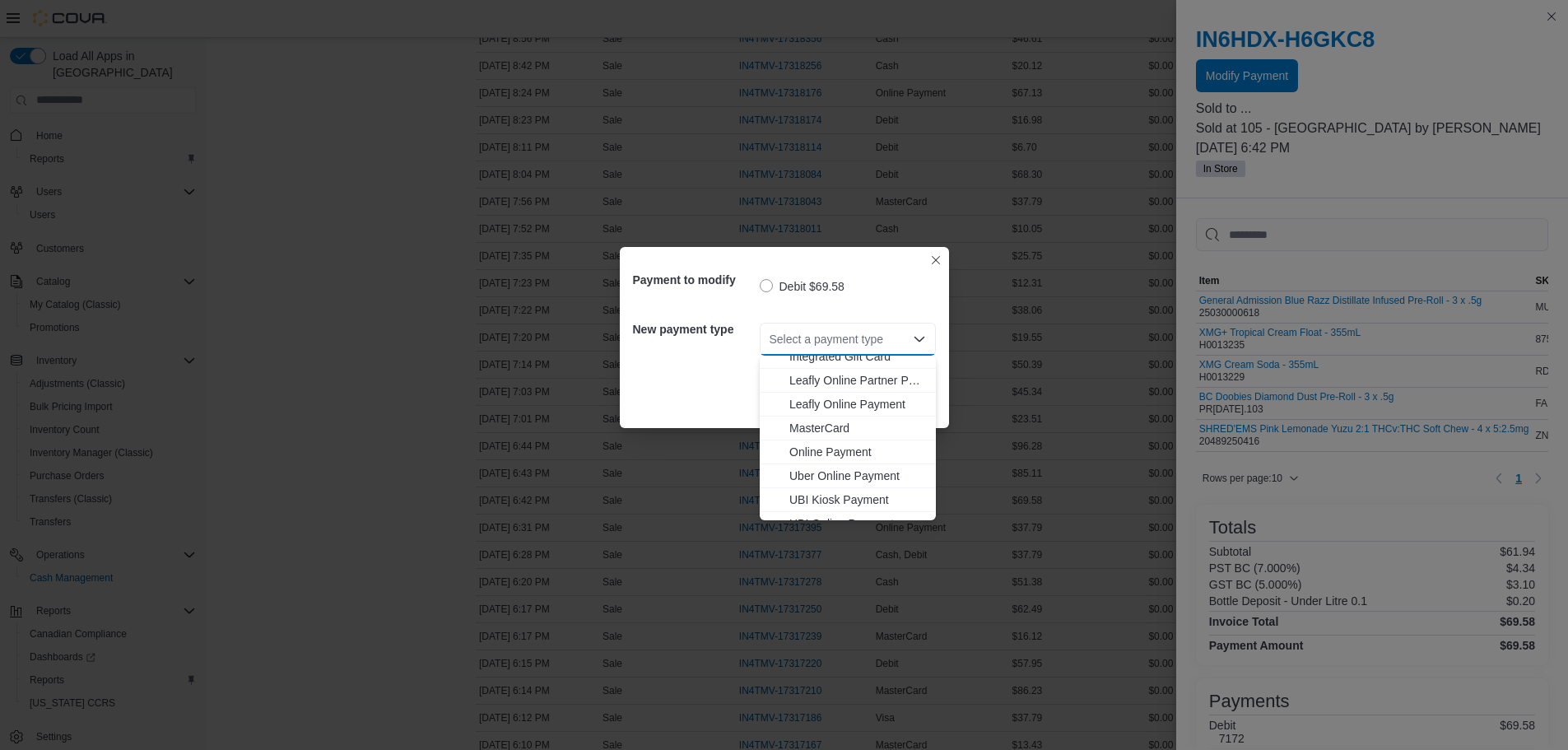
scroll to position [146, 0]
click at [799, 506] on span "Visa" at bounding box center [857, 508] width 137 height 17
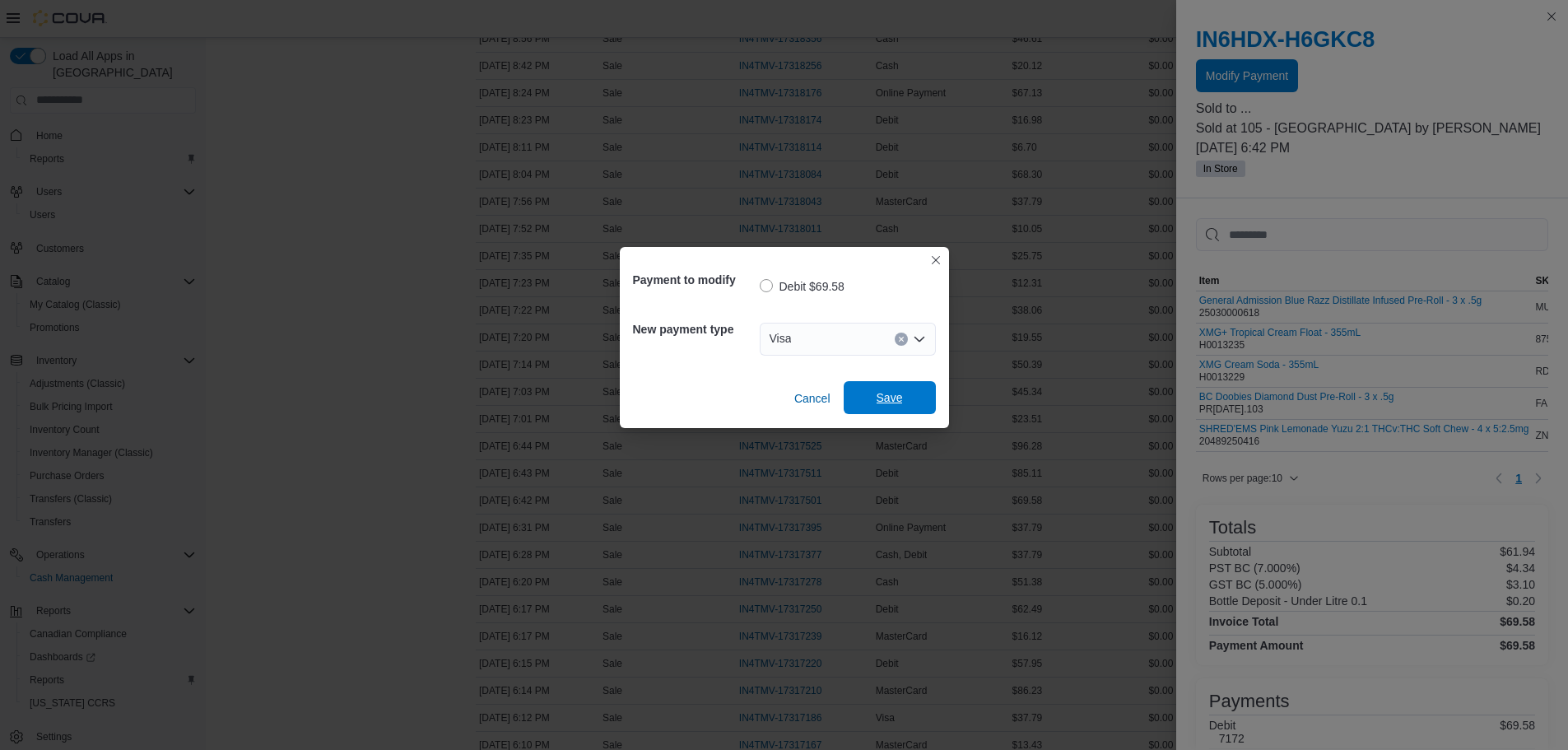
click at [891, 389] on span "Save" at bounding box center [890, 398] width 72 height 33
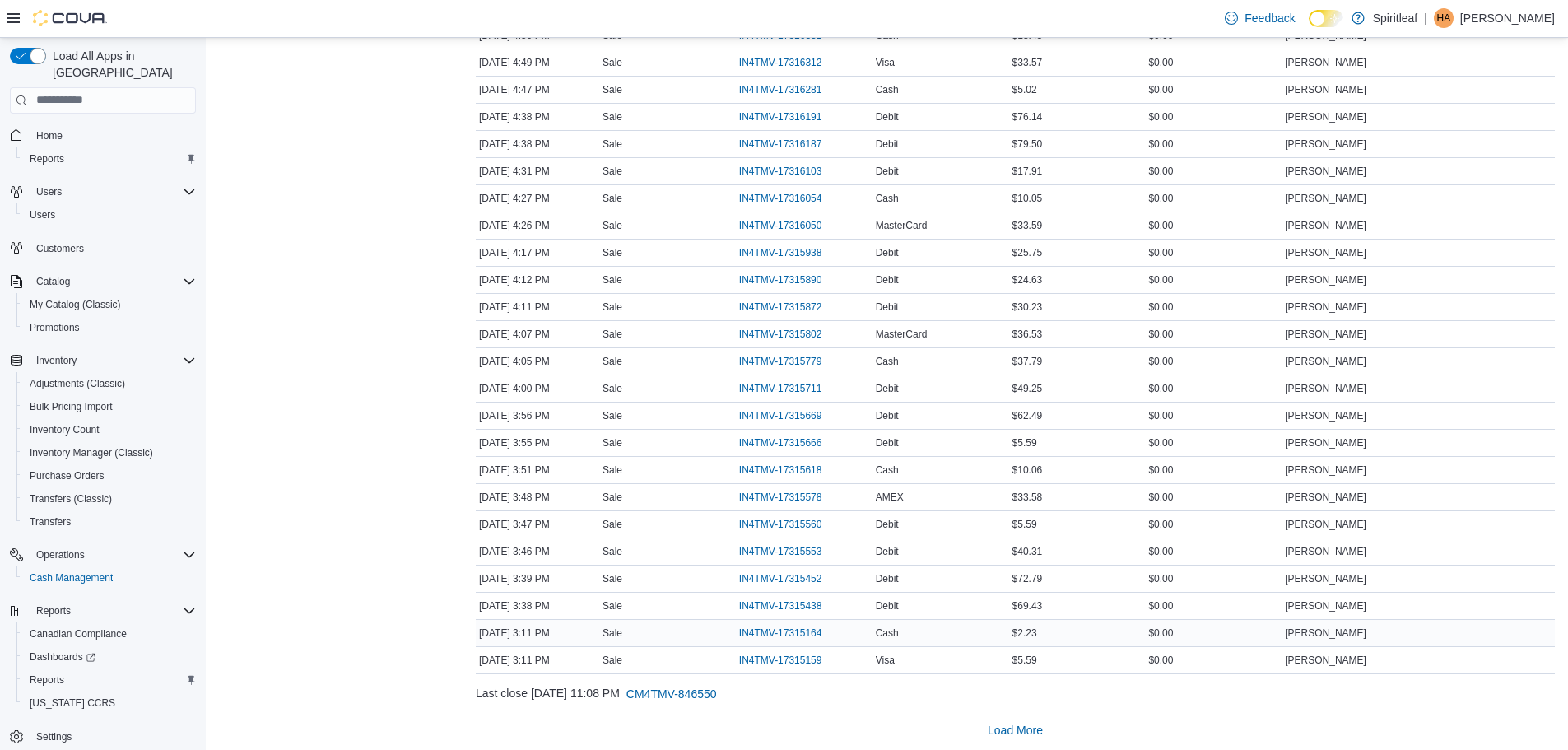
scroll to position [2418, 0]
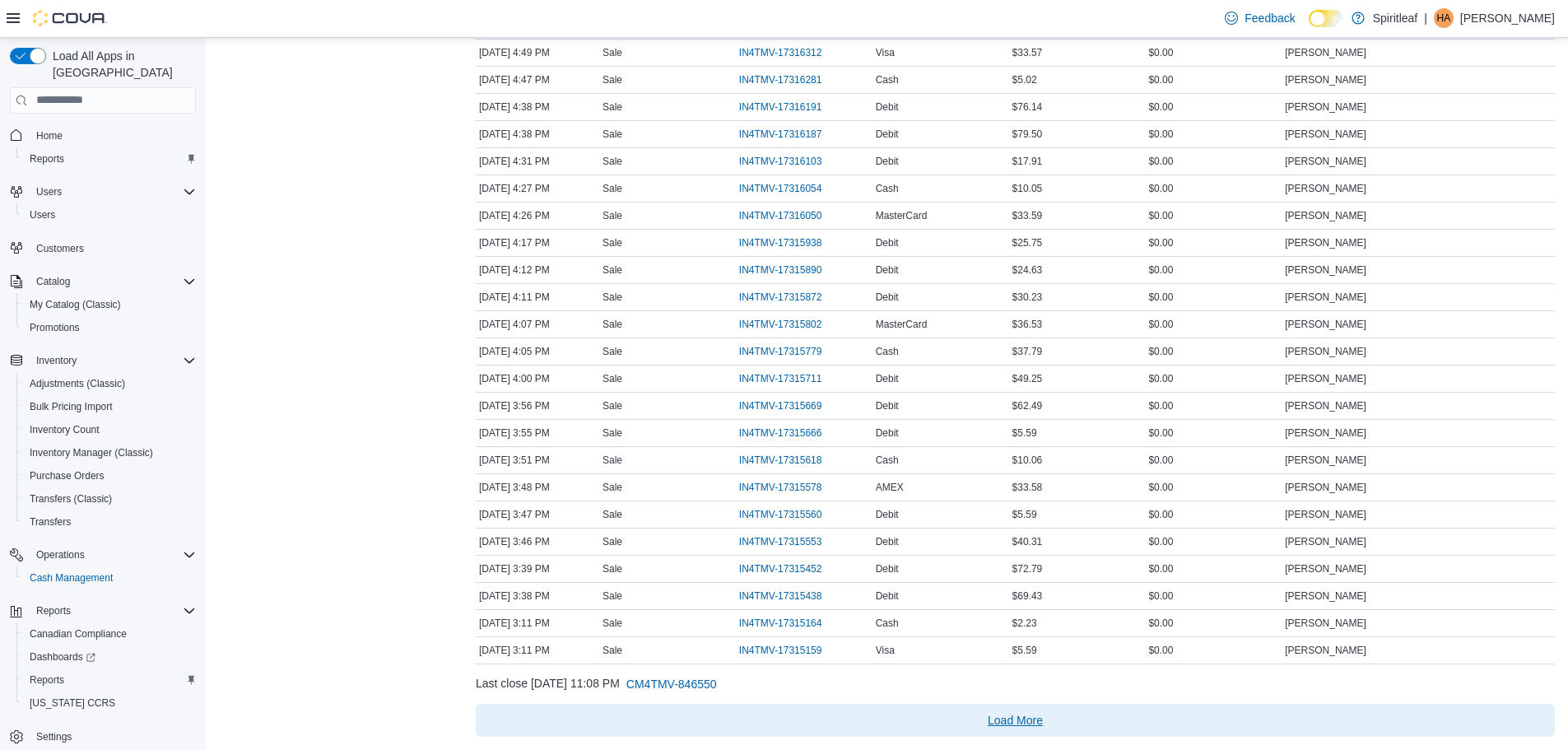
click at [1039, 717] on span "Load More" at bounding box center [1015, 720] width 55 height 17
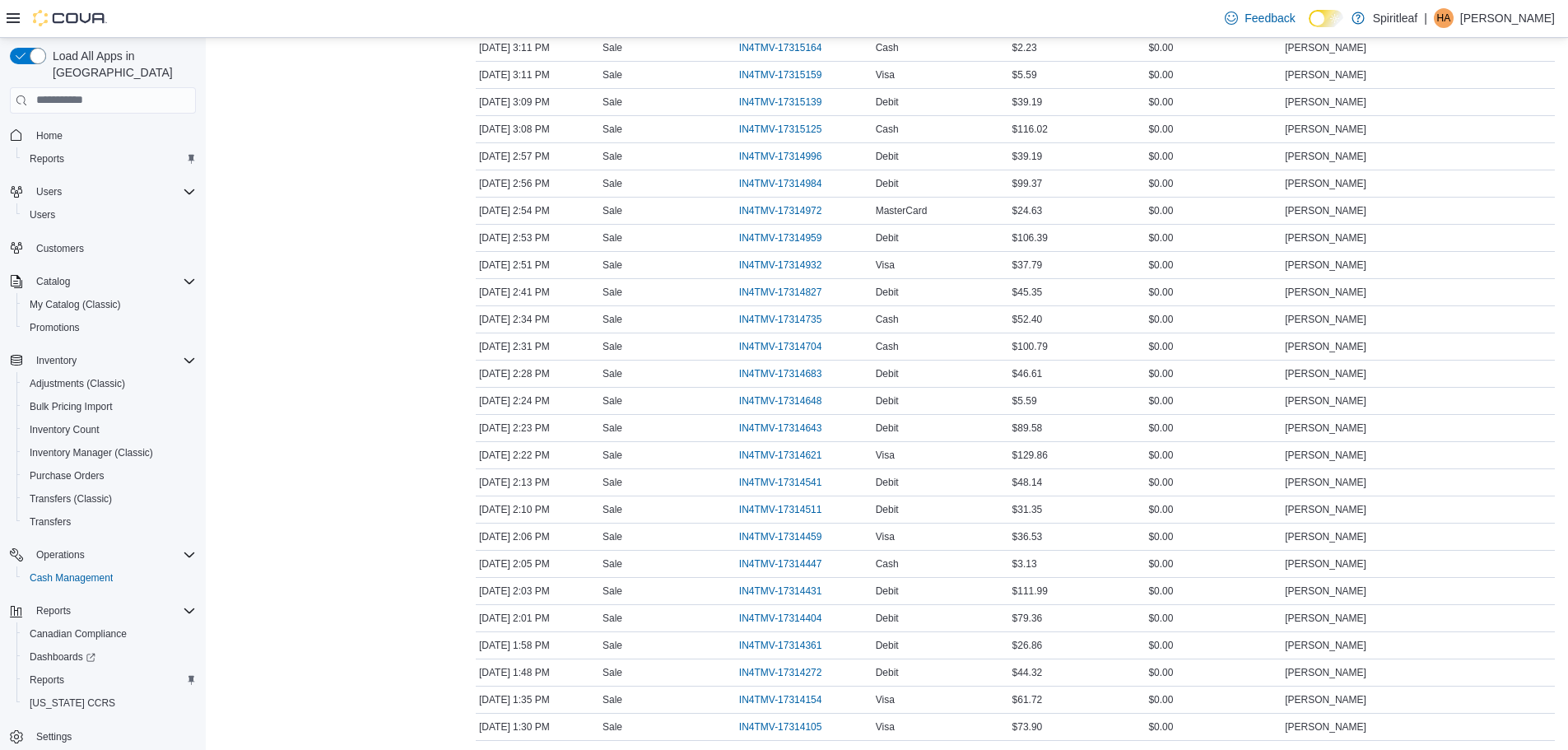
scroll to position [2995, 0]
click at [782, 292] on span "IN4TMV-17314827" at bounding box center [780, 292] width 83 height 13
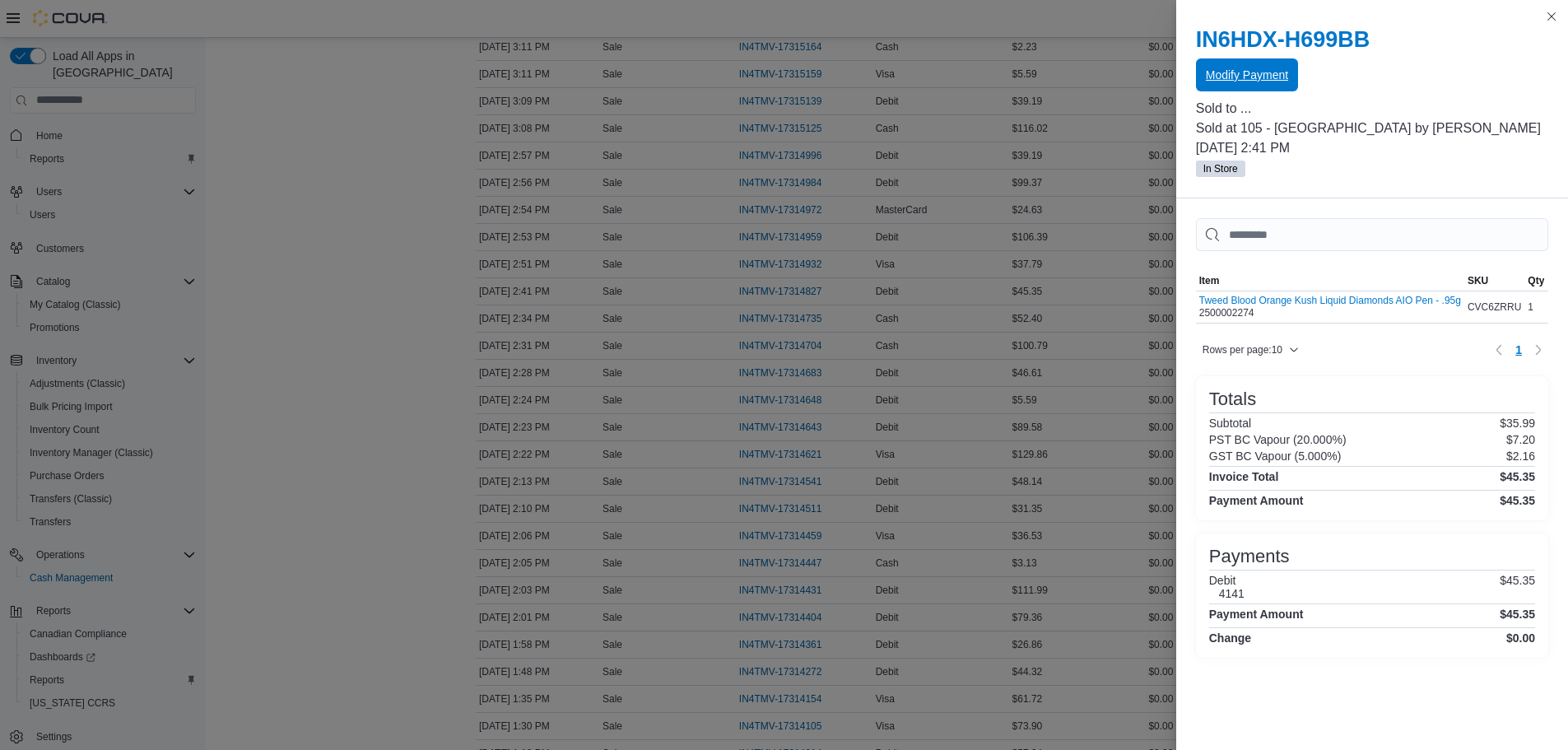
click at [1212, 76] on span "Modify Payment" at bounding box center [1247, 75] width 82 height 17
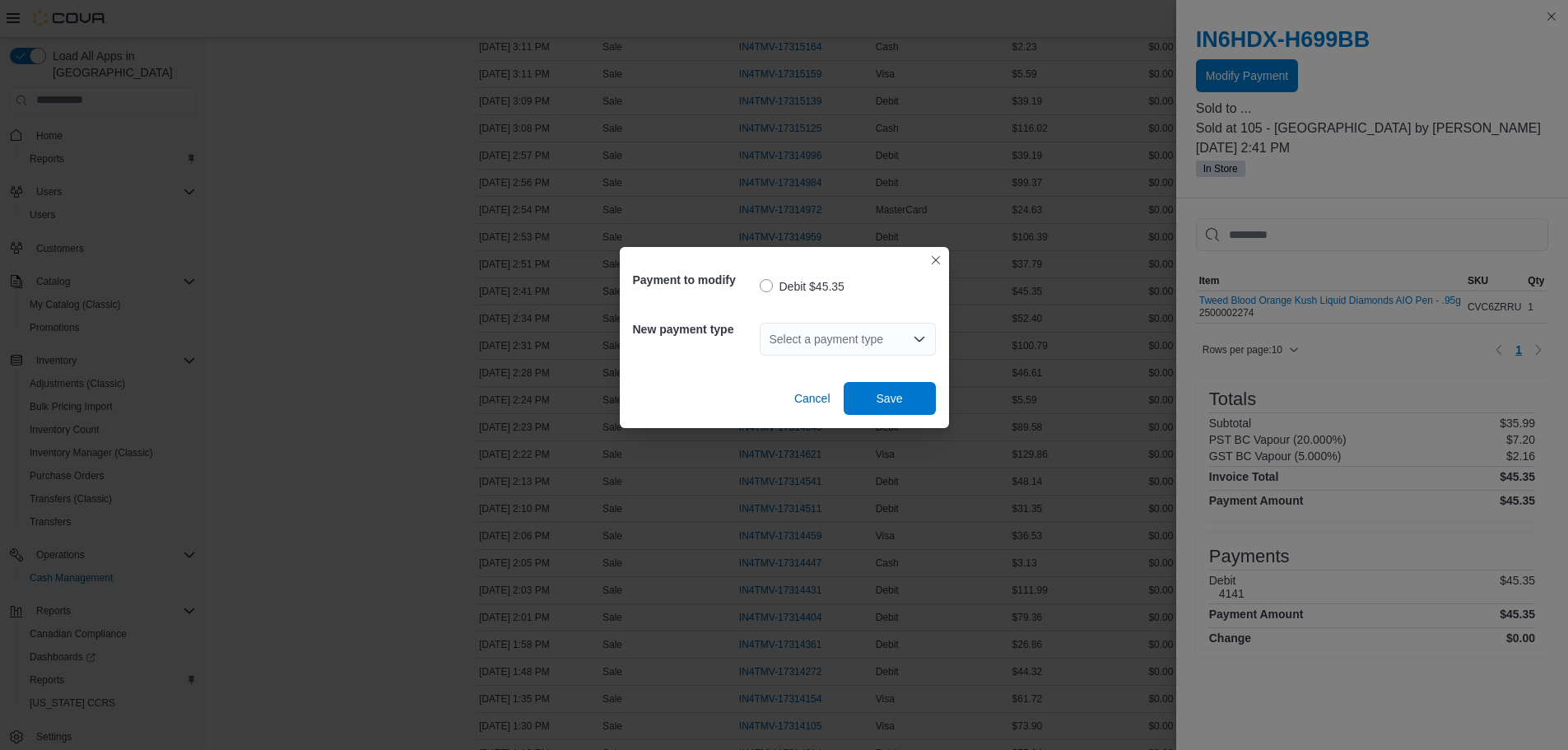
click at [844, 352] on div "Select a payment type" at bounding box center [848, 338] width 177 height 33
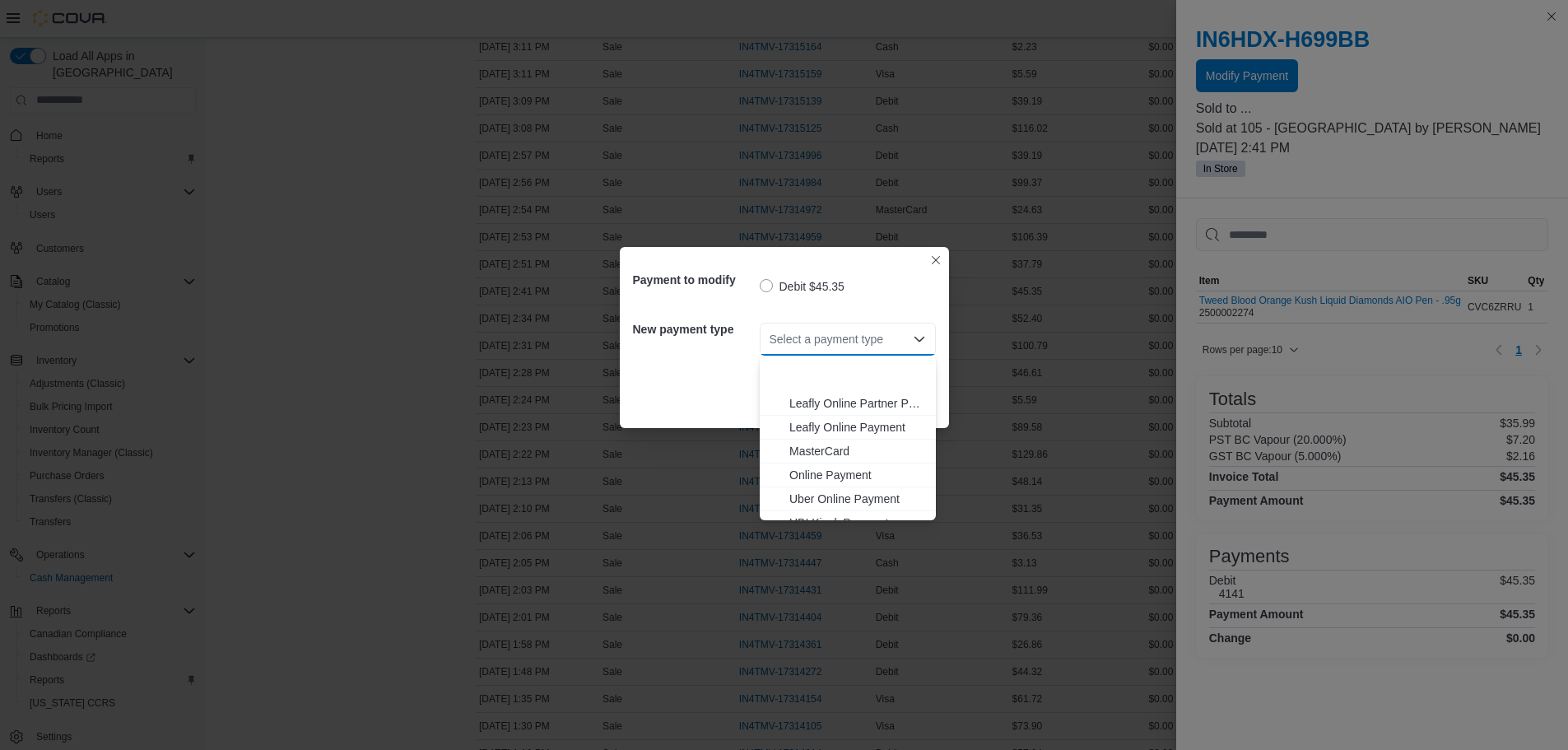
scroll to position [146, 0]
click at [823, 499] on button "Visa" at bounding box center [848, 508] width 177 height 24
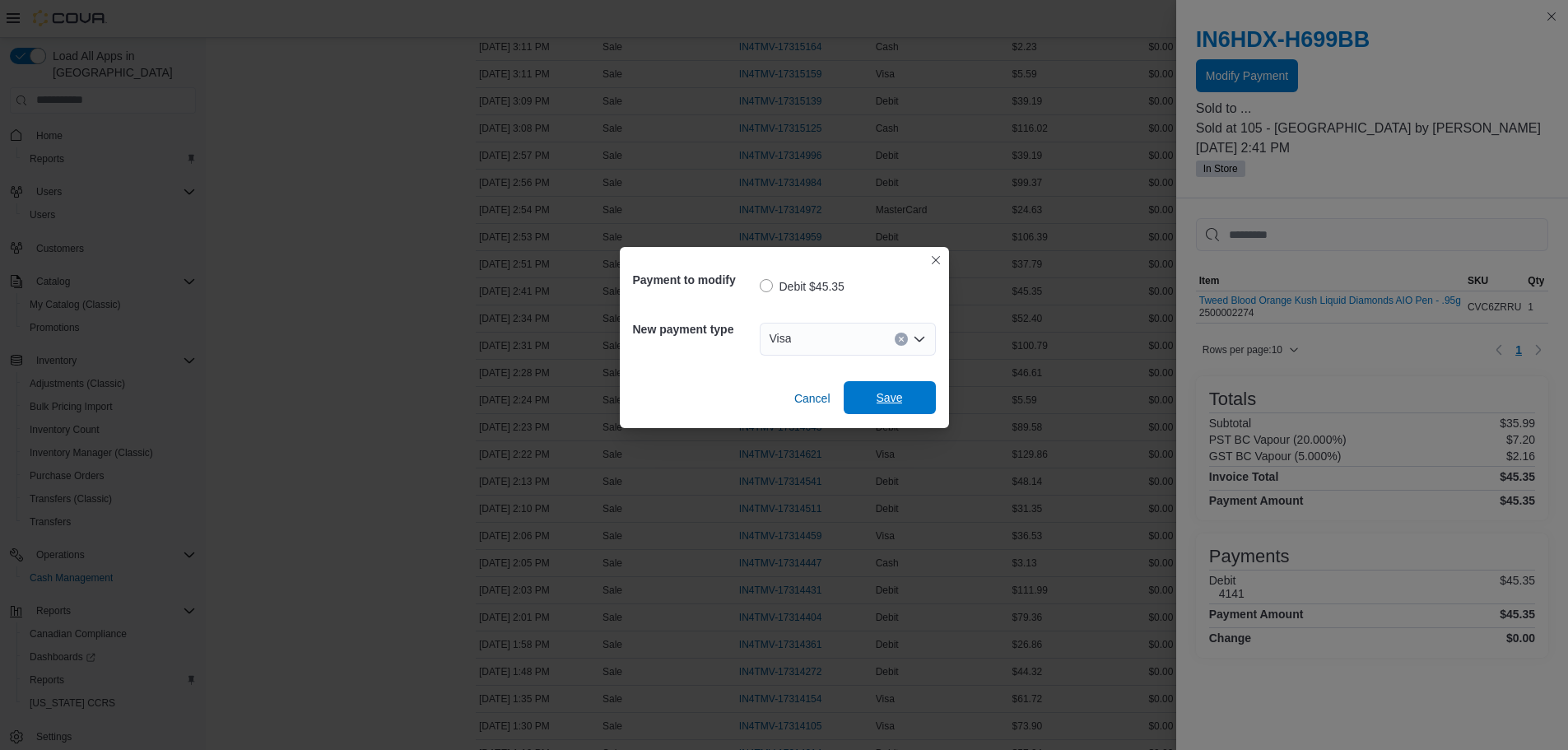
click at [869, 400] on span "Save" at bounding box center [890, 398] width 72 height 33
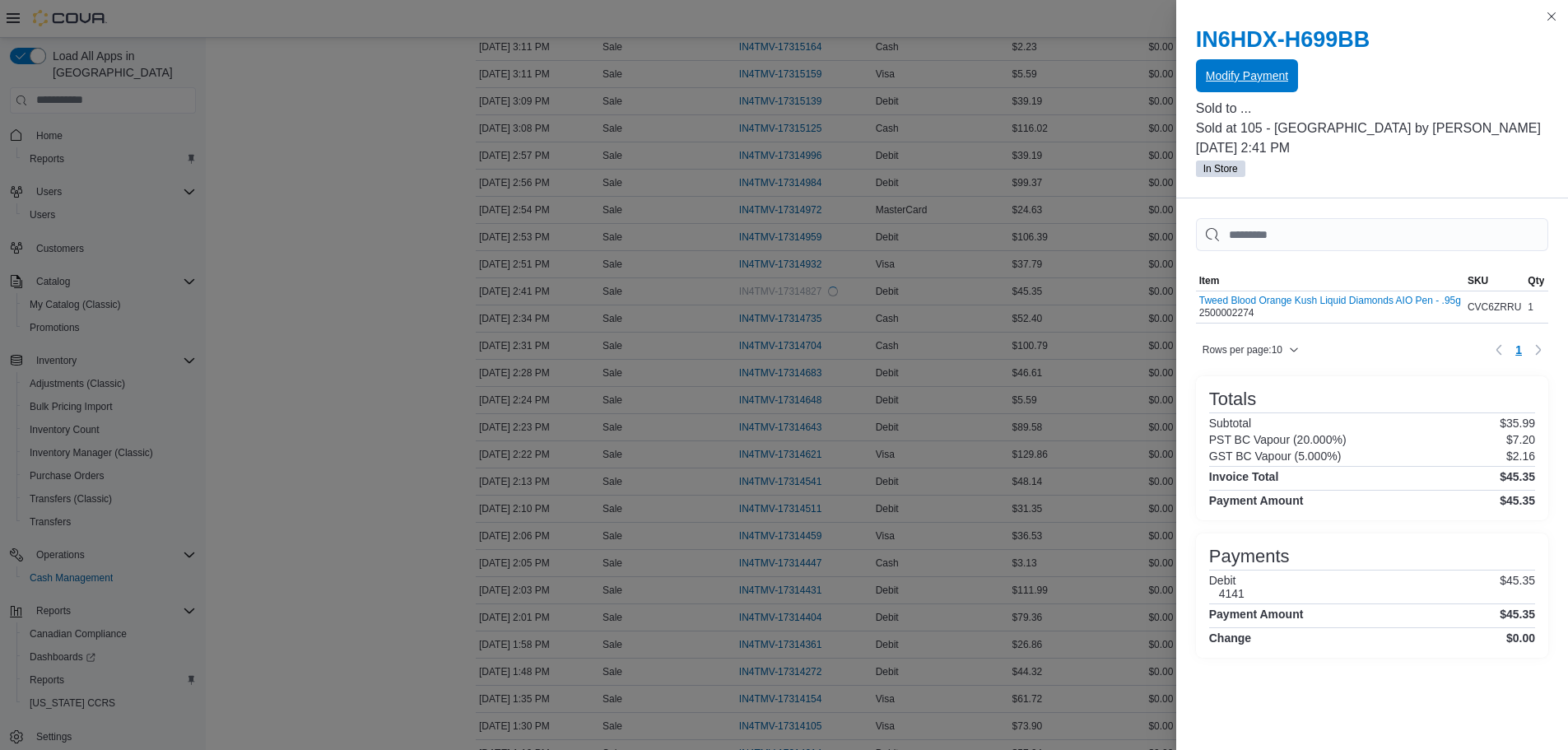
scroll to position [0, 0]
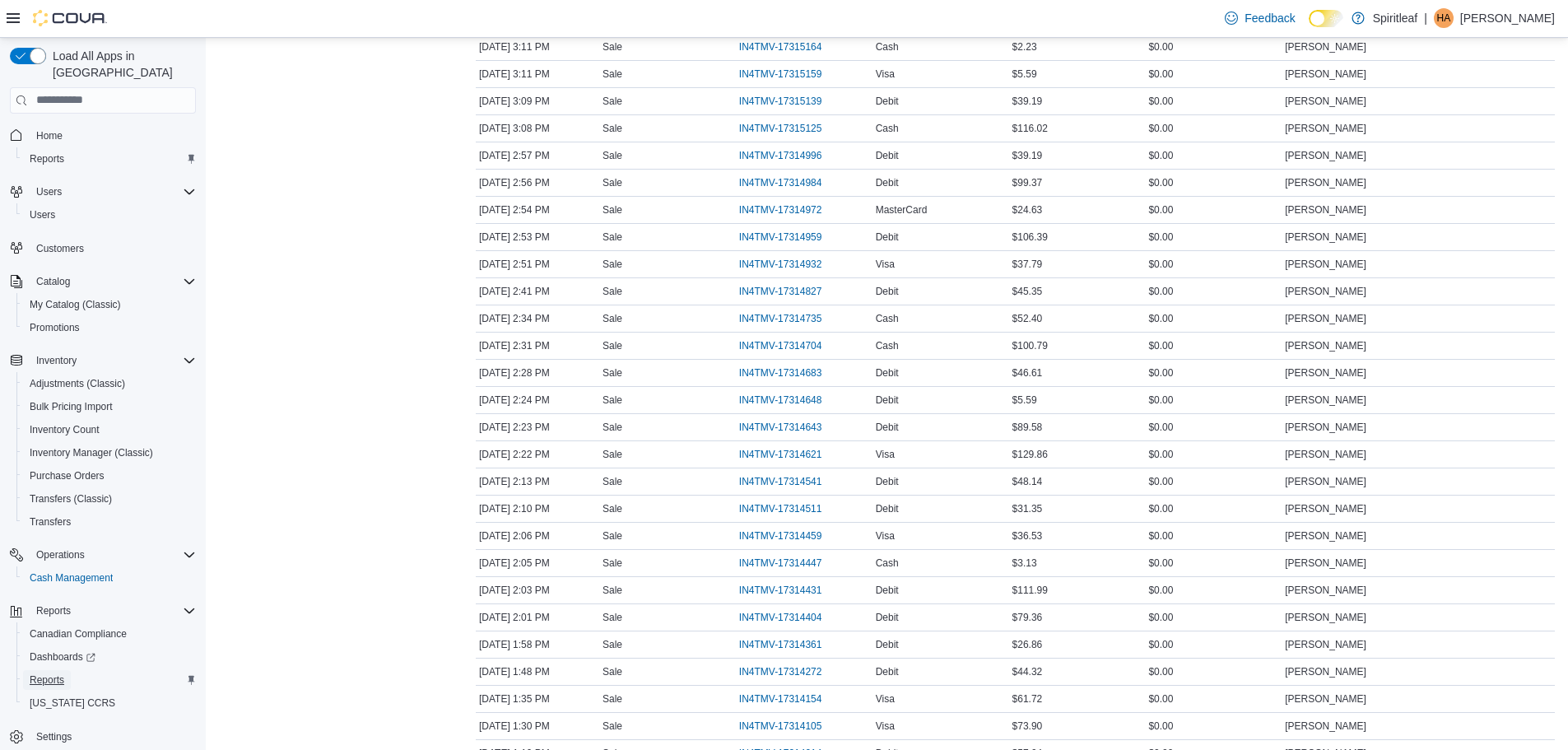
click at [61, 674] on span "Reports" at bounding box center [47, 680] width 34 height 13
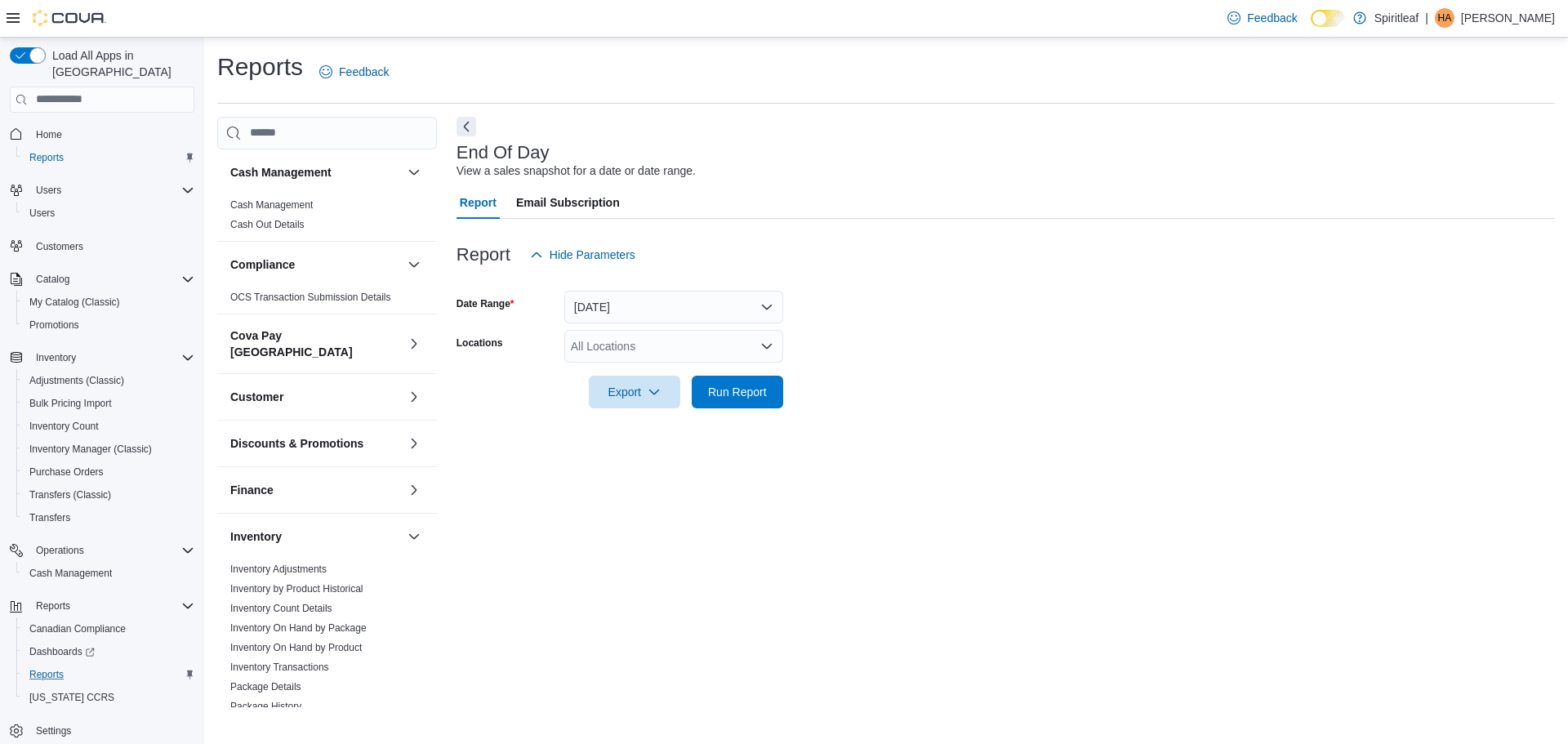
click at [605, 354] on div "All Locations" at bounding box center [674, 346] width 219 height 32
type input "***"
drag, startPoint x: 660, startPoint y: 364, endPoint x: 627, endPoint y: 372, distance: 34.0
click at [627, 372] on span "105 - [GEOGRAPHIC_DATA]" at bounding box center [698, 374] width 149 height 17
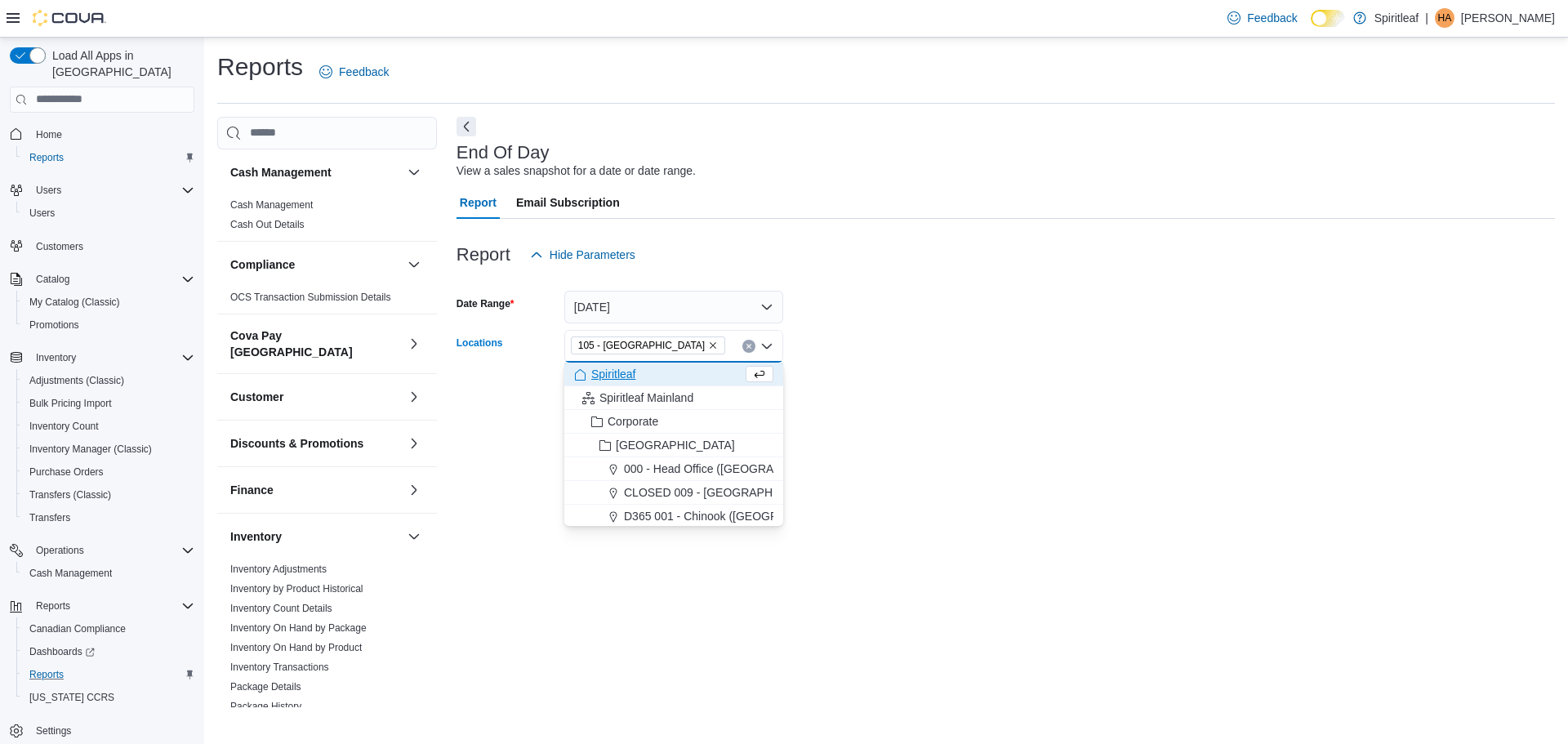
click at [533, 429] on div "End Of Day View a sales snapshot for a date or date range. Report Email Subscri…" at bounding box center [1006, 412] width 1098 height 591
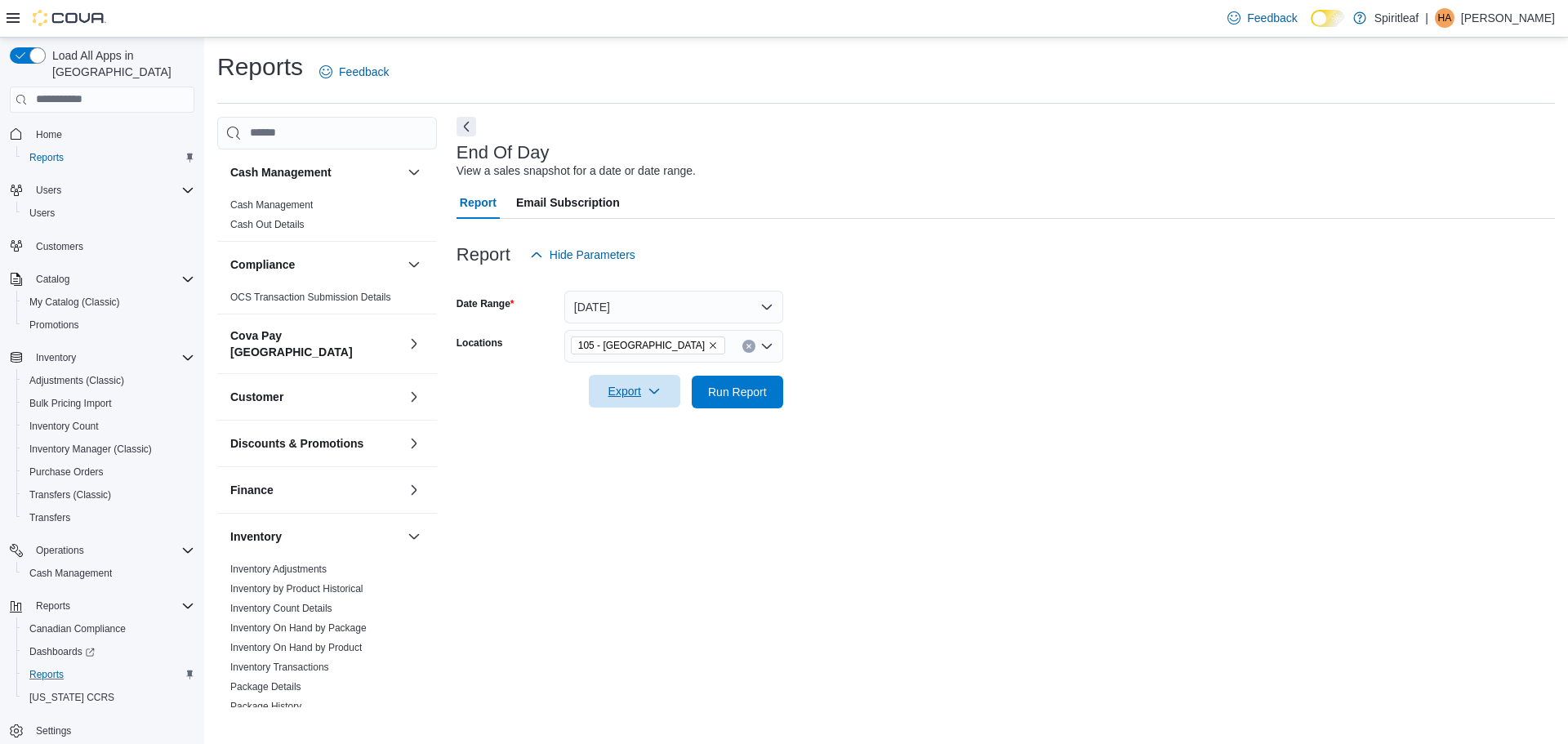
click at [662, 392] on span "Export" at bounding box center [634, 391] width 72 height 32
click at [638, 464] on span "Export to Pdf" at bounding box center [637, 457] width 74 height 13
